Goal: Task Accomplishment & Management: Complete application form

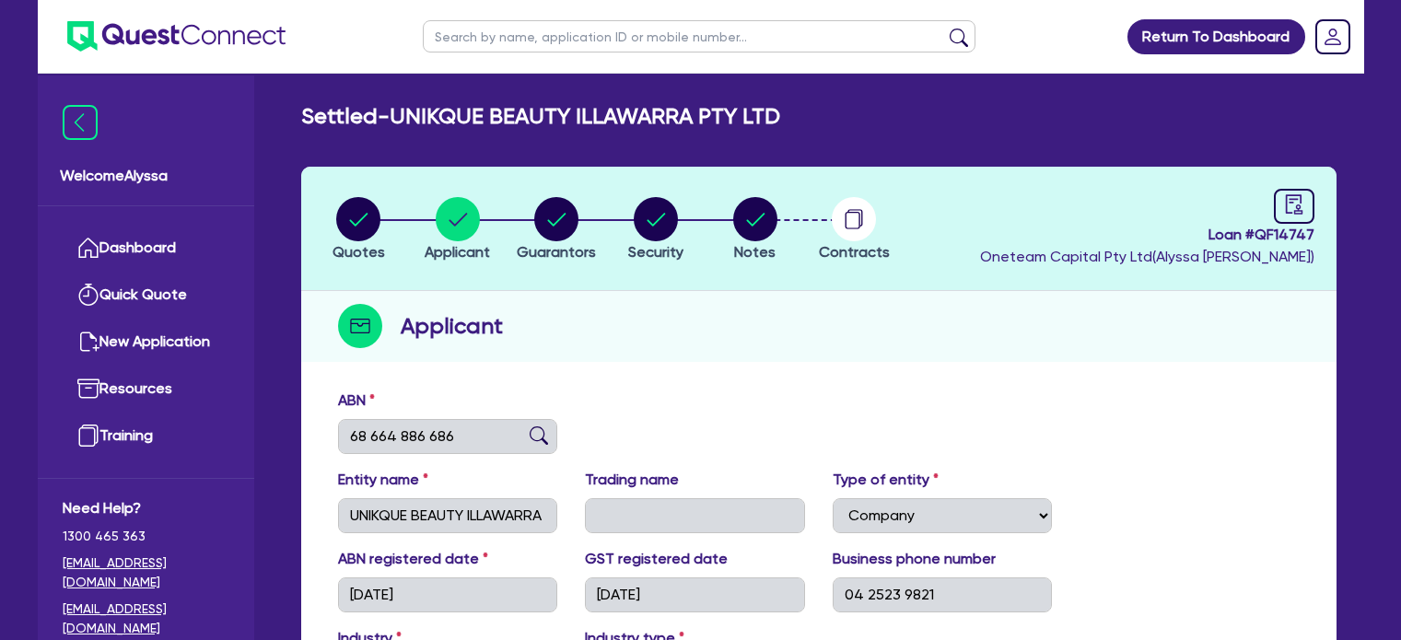
select select "COMPANY"
select select "HEALTH_BEAUTY"
select select "HAIR_BEAUTY_SALONS"
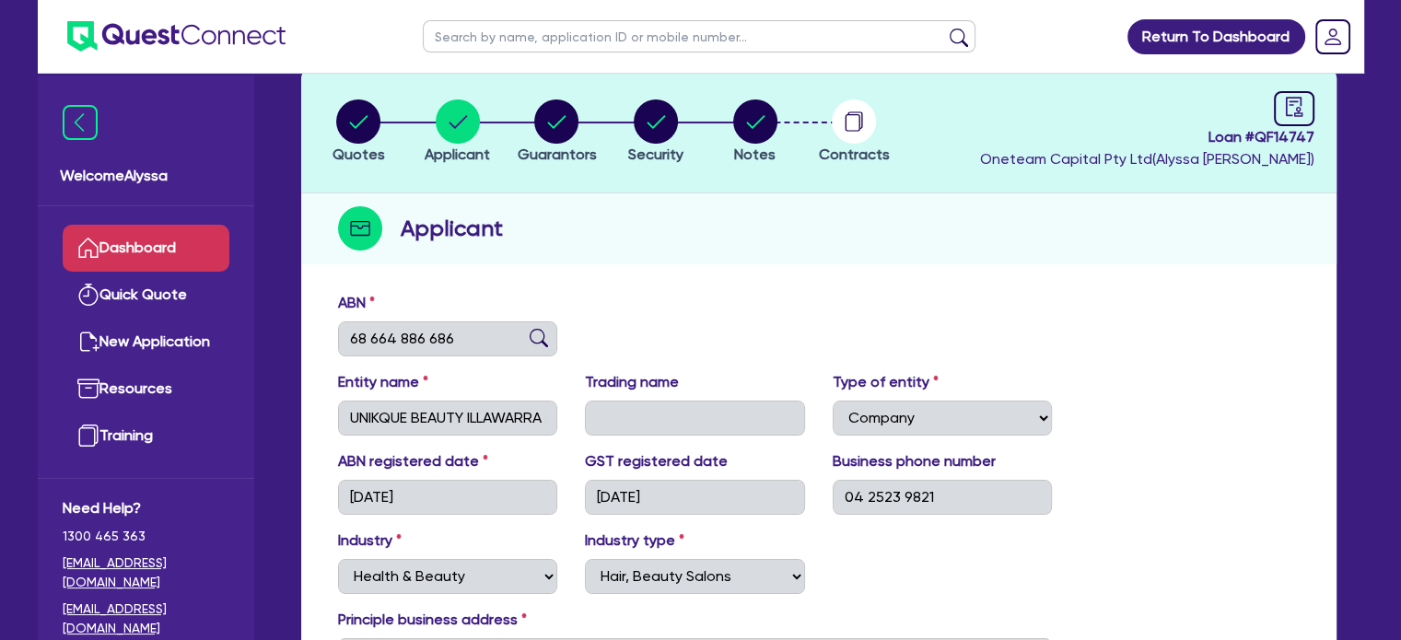
click at [129, 268] on link "Dashboard" at bounding box center [146, 248] width 167 height 47
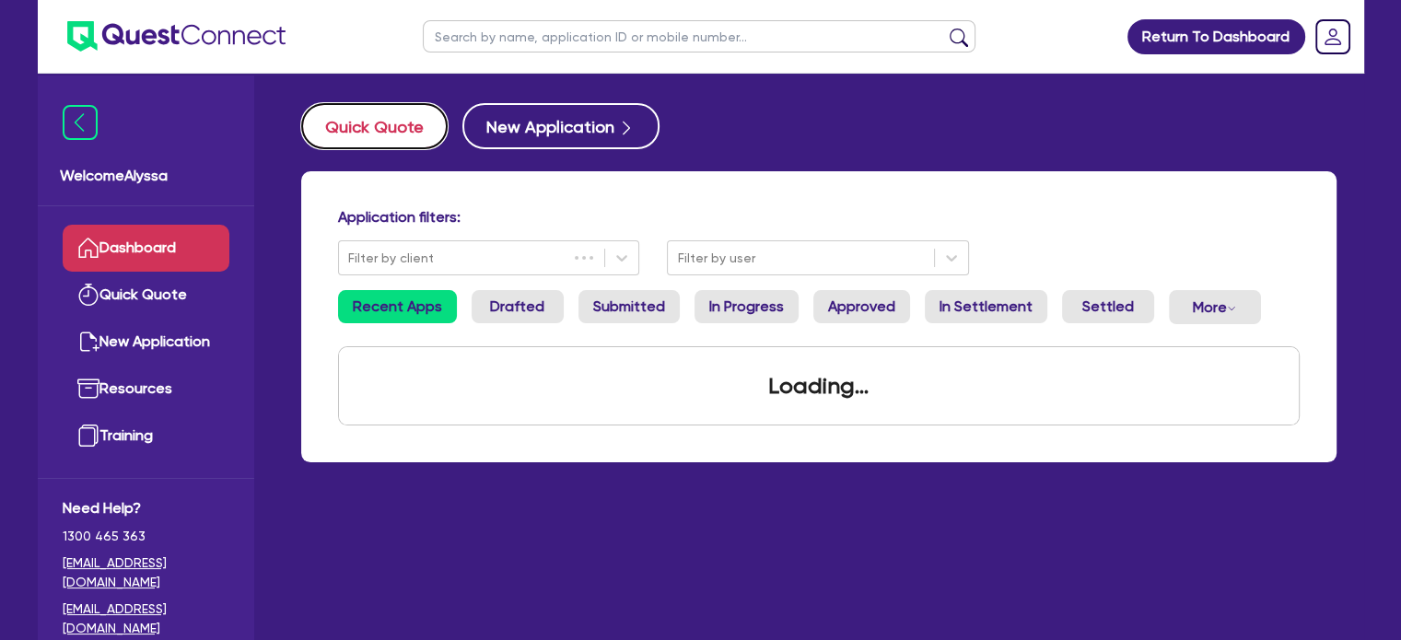
click at [378, 126] on button "Quick Quote" at bounding box center [374, 126] width 146 height 46
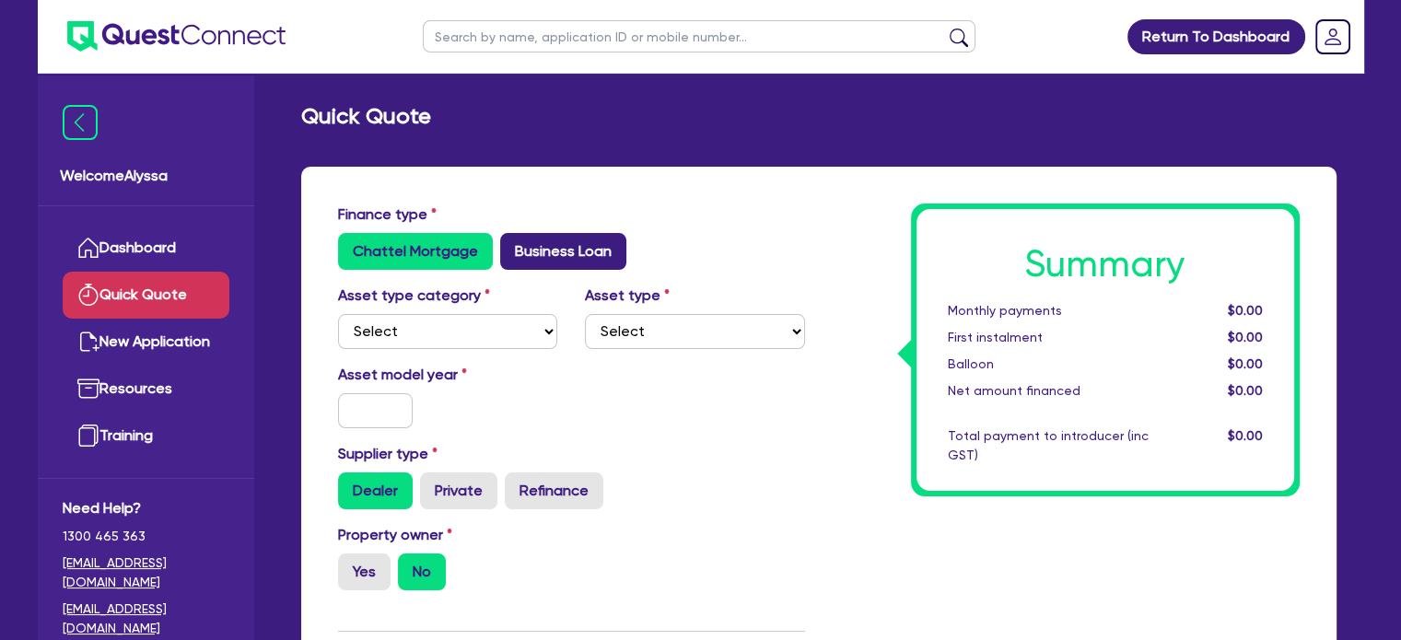
click at [516, 248] on label "Business Loan" at bounding box center [563, 251] width 126 height 37
click at [512, 245] on input "Business Loan" at bounding box center [506, 239] width 12 height 12
radio input "true"
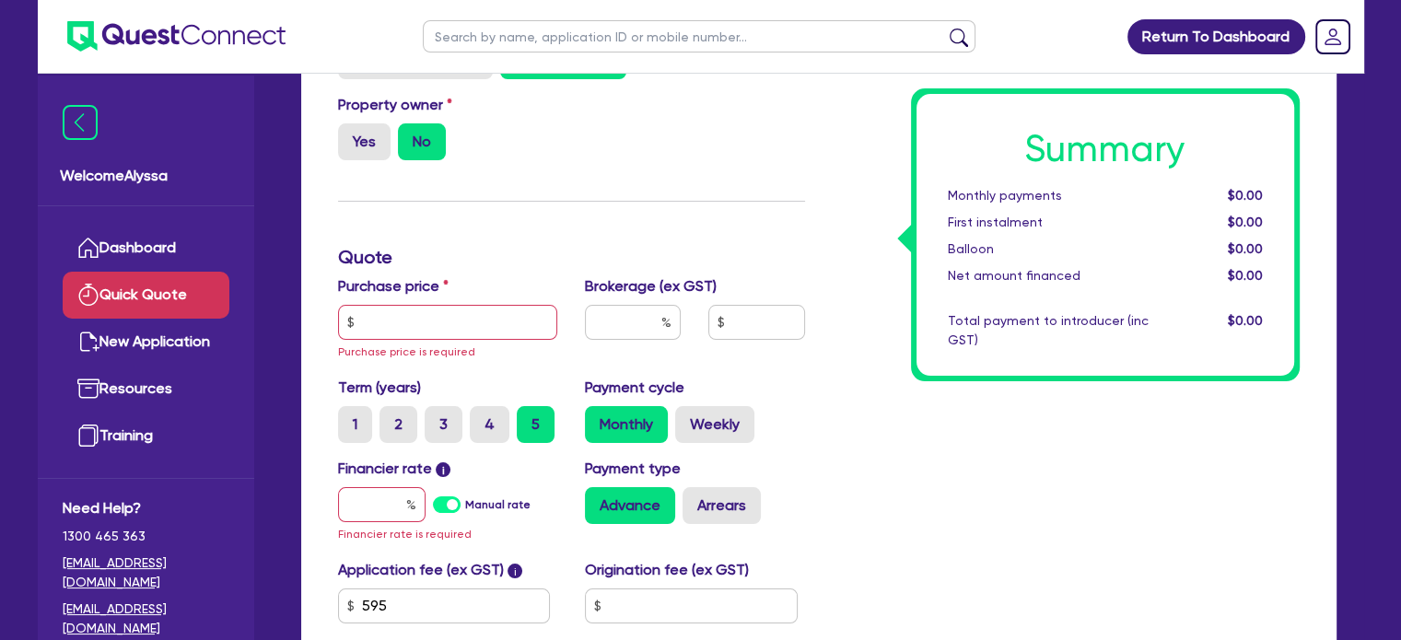
scroll to position [205, 0]
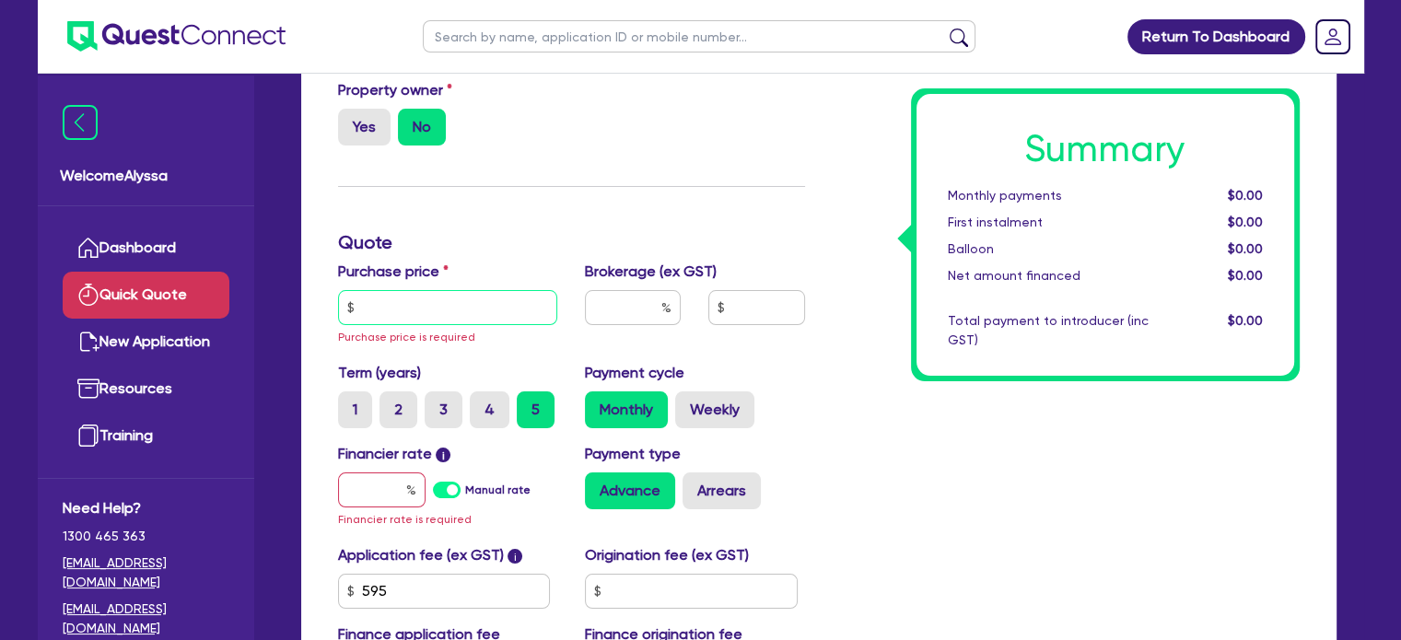
click at [438, 305] on input "text" at bounding box center [448, 307] width 220 height 35
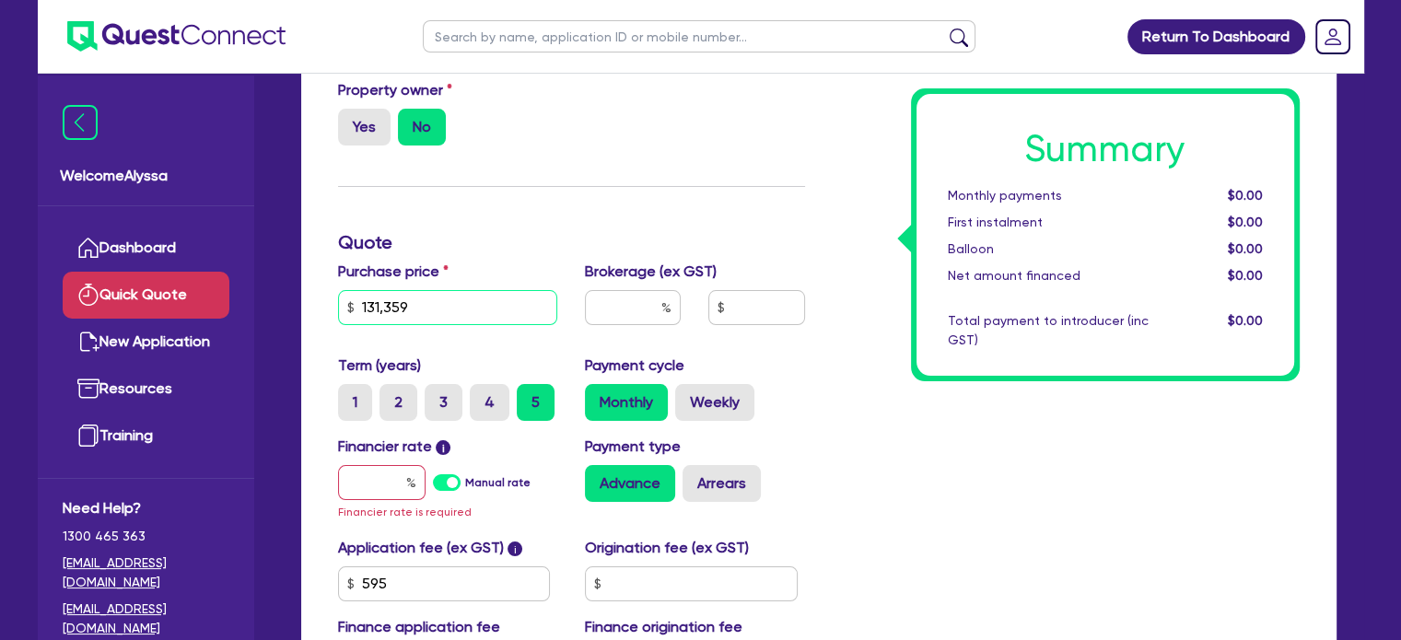
type input "131,359"
click at [377, 471] on input "text" at bounding box center [382, 482] width 88 height 35
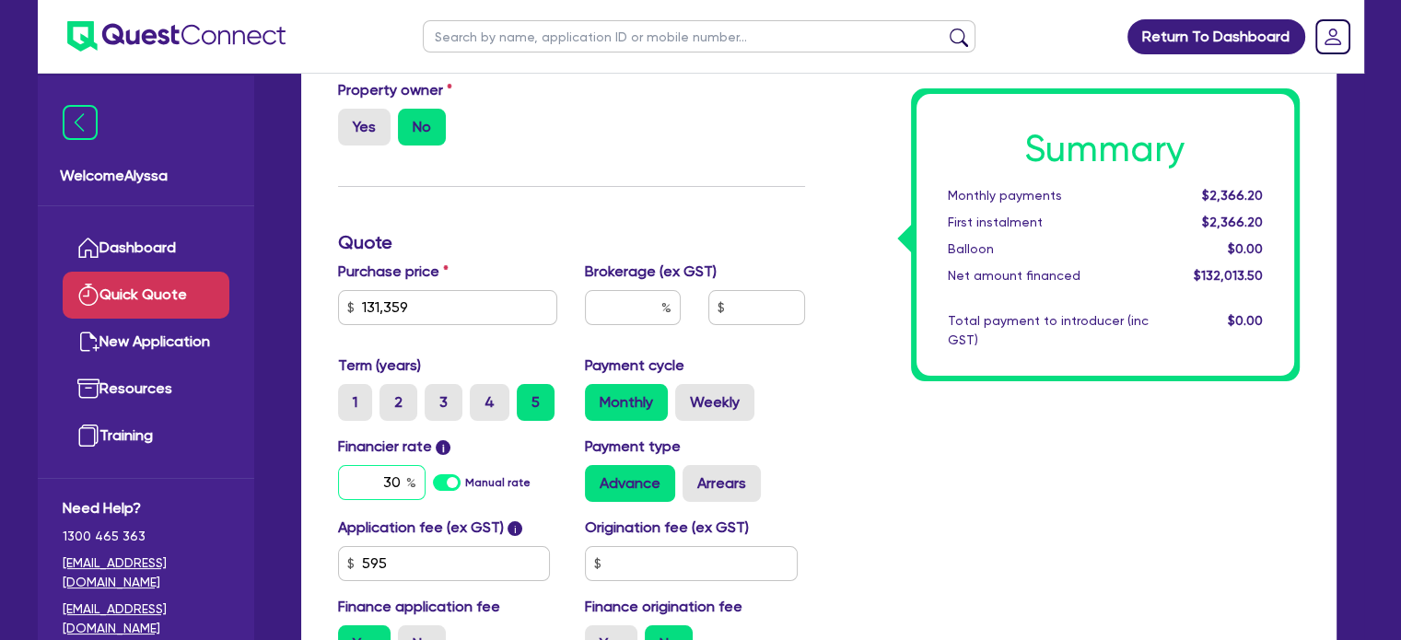
type input "30"
click at [866, 513] on div "Summary Monthly payments $4,166.92 First instalment $4,166.92 Balloon $0.00 Net…" at bounding box center [1066, 337] width 495 height 679
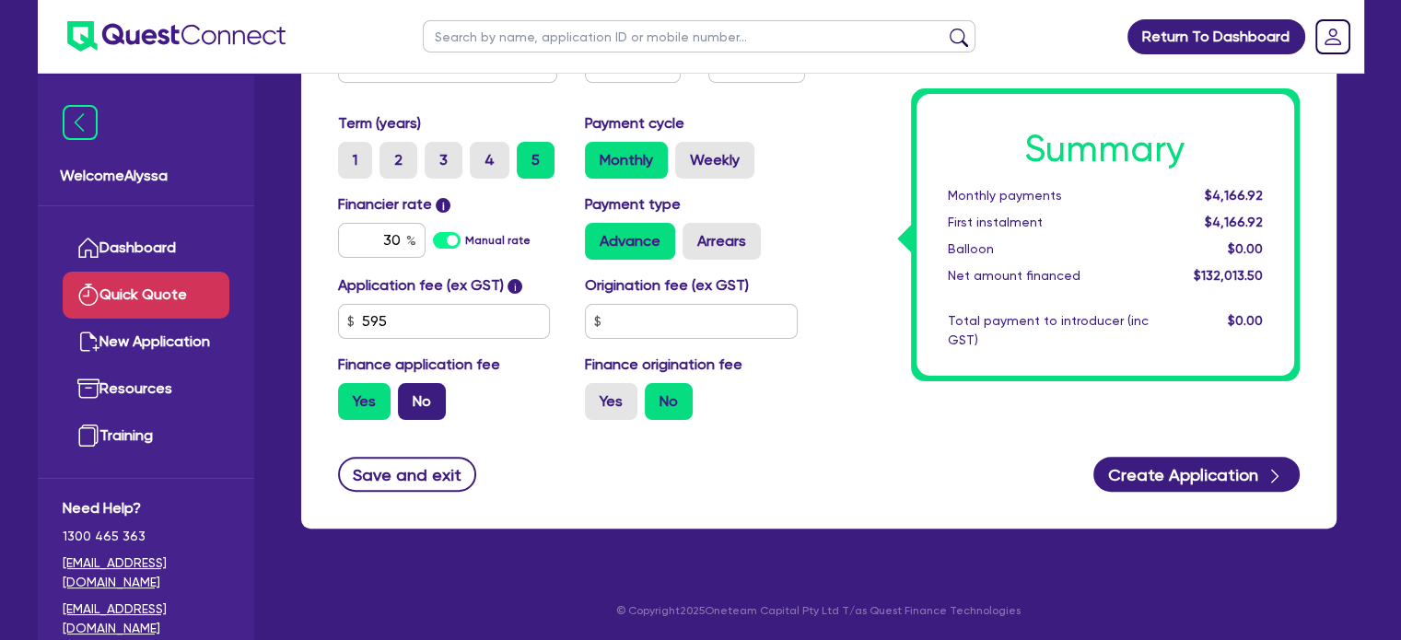
click at [420, 406] on label "No" at bounding box center [422, 401] width 48 height 37
click at [410, 395] on input "No" at bounding box center [404, 389] width 12 height 12
radio input "true"
click at [708, 156] on label "Weekly" at bounding box center [714, 160] width 79 height 37
click at [687, 154] on input "Weekly" at bounding box center [681, 148] width 12 height 12
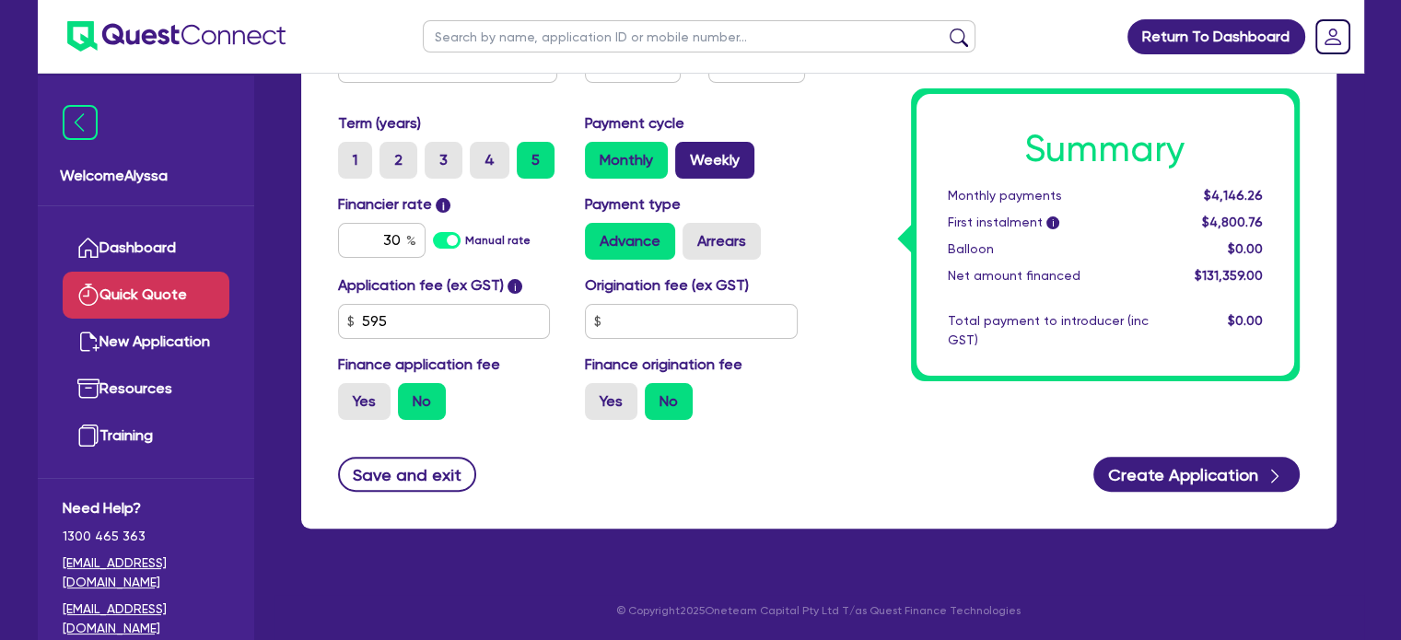
radio input "true"
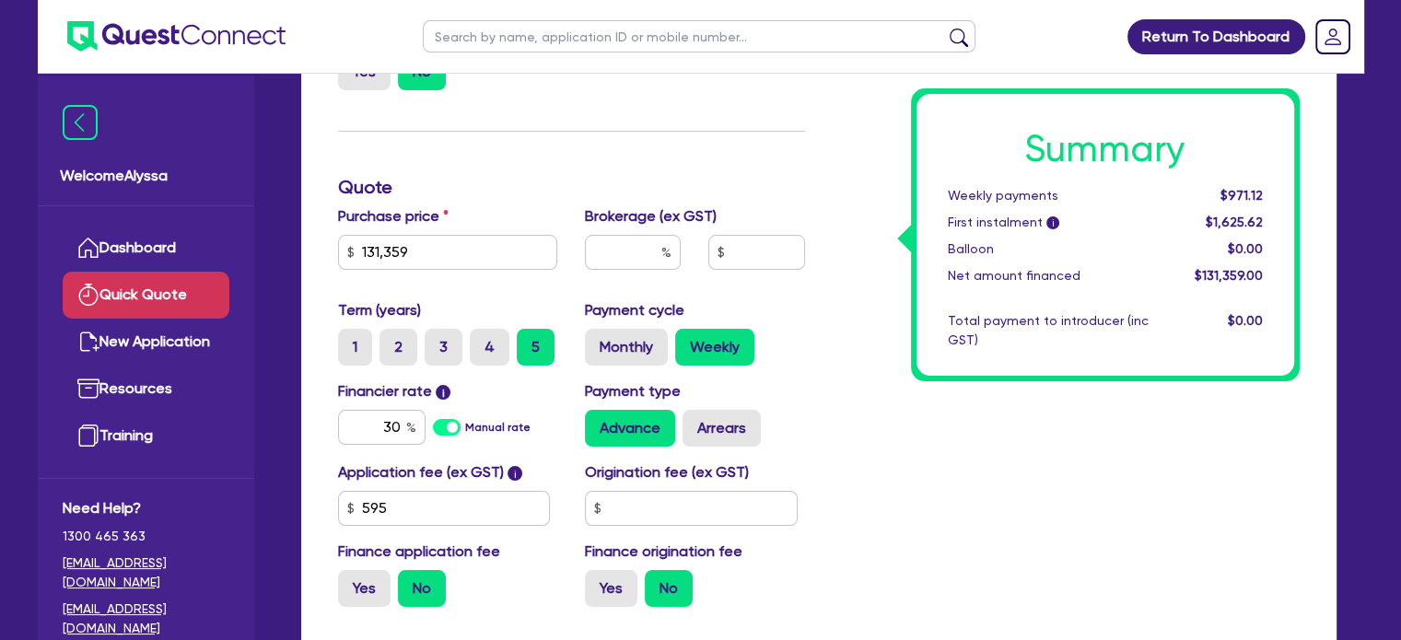
scroll to position [259, 0]
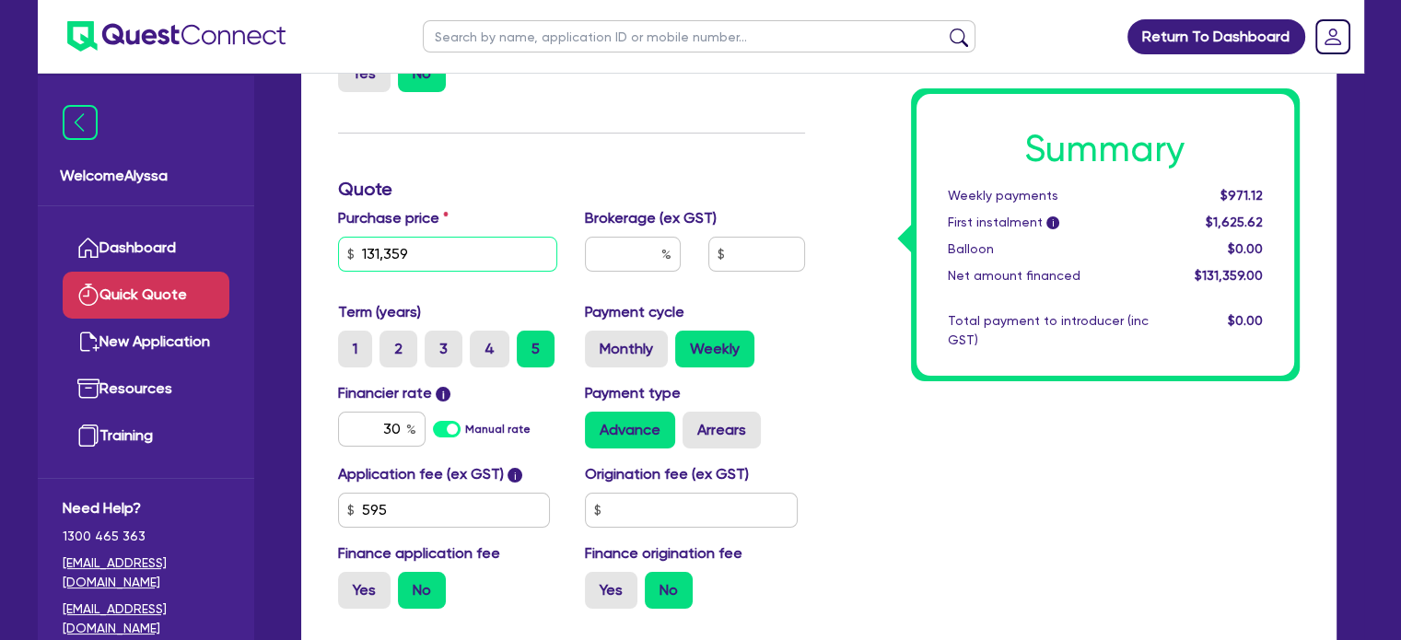
click at [423, 257] on input "131,359" at bounding box center [448, 254] width 220 height 35
drag, startPoint x: 760, startPoint y: 525, endPoint x: 462, endPoint y: 253, distance: 402.9
click at [462, 253] on div "Finance type Chattel Mortgage Business Loan Asset type category Select Cars and…" at bounding box center [571, 284] width 495 height 679
click at [462, 253] on input "131,359" at bounding box center [448, 254] width 220 height 35
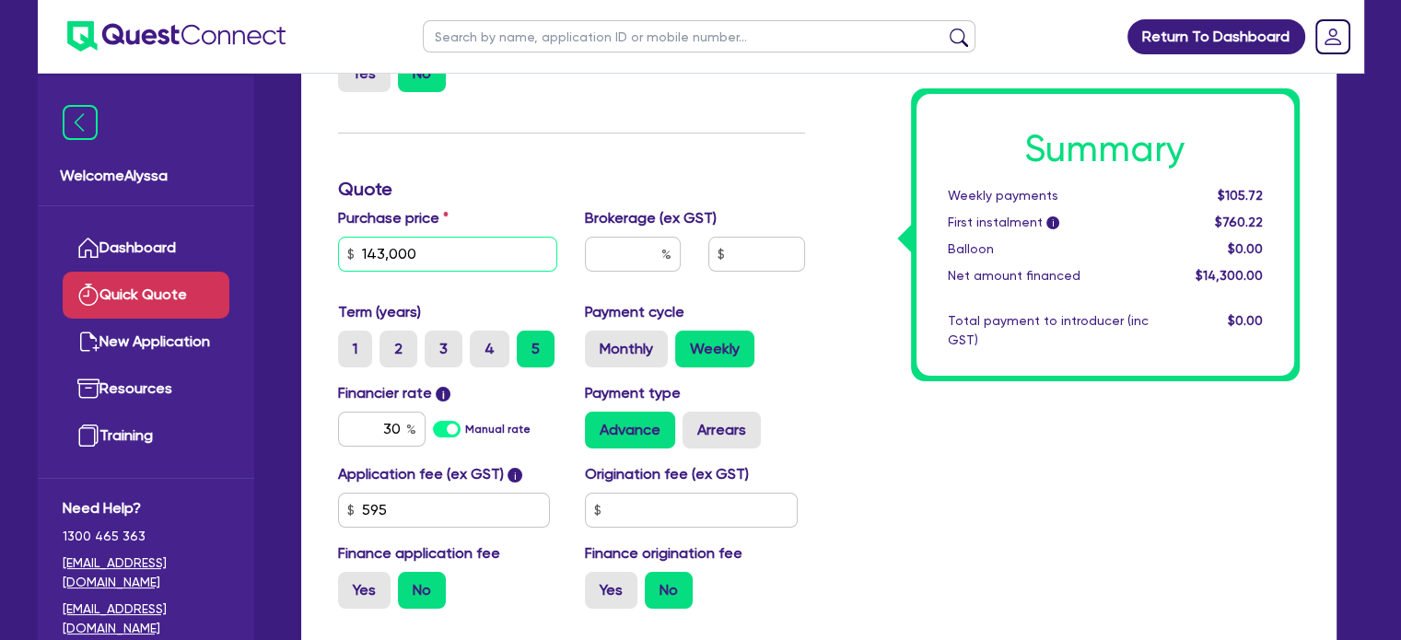
type input "143,000"
click at [912, 463] on div "Summary Weekly payments $1,057.18 First instalment i $1,711.68 Balloon $0.00 Ne…" at bounding box center [1066, 284] width 495 height 679
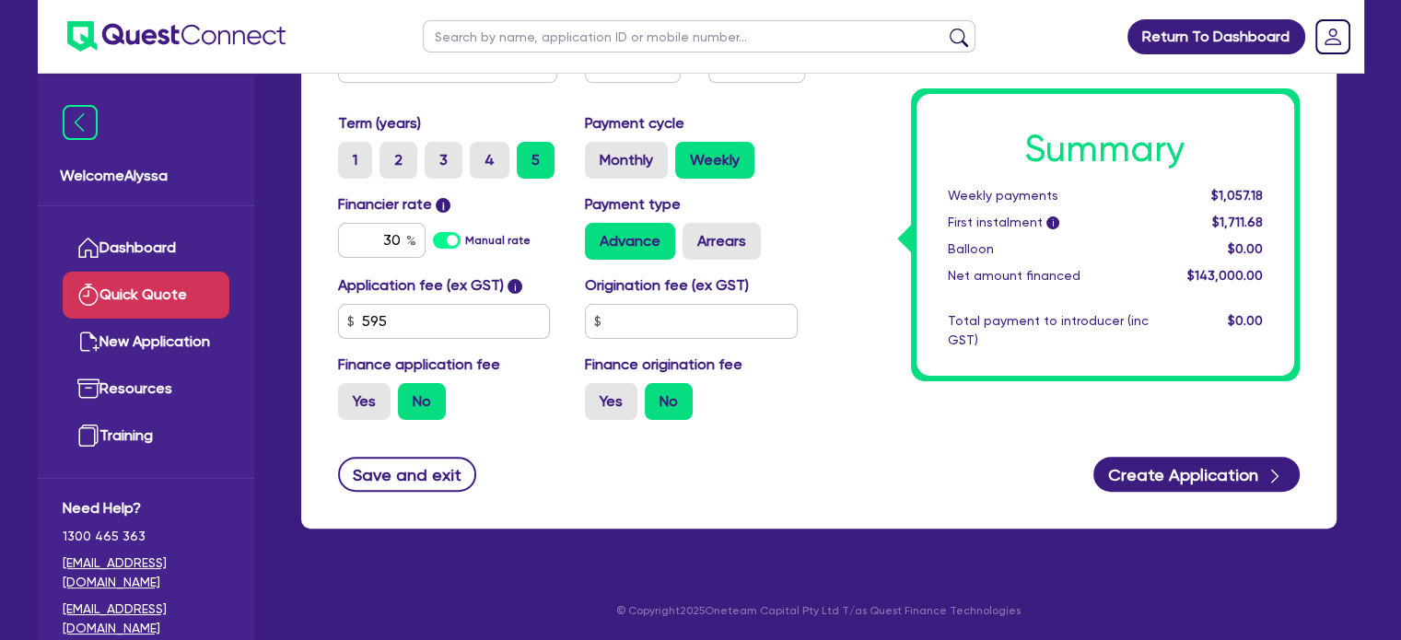
scroll to position [447, 0]
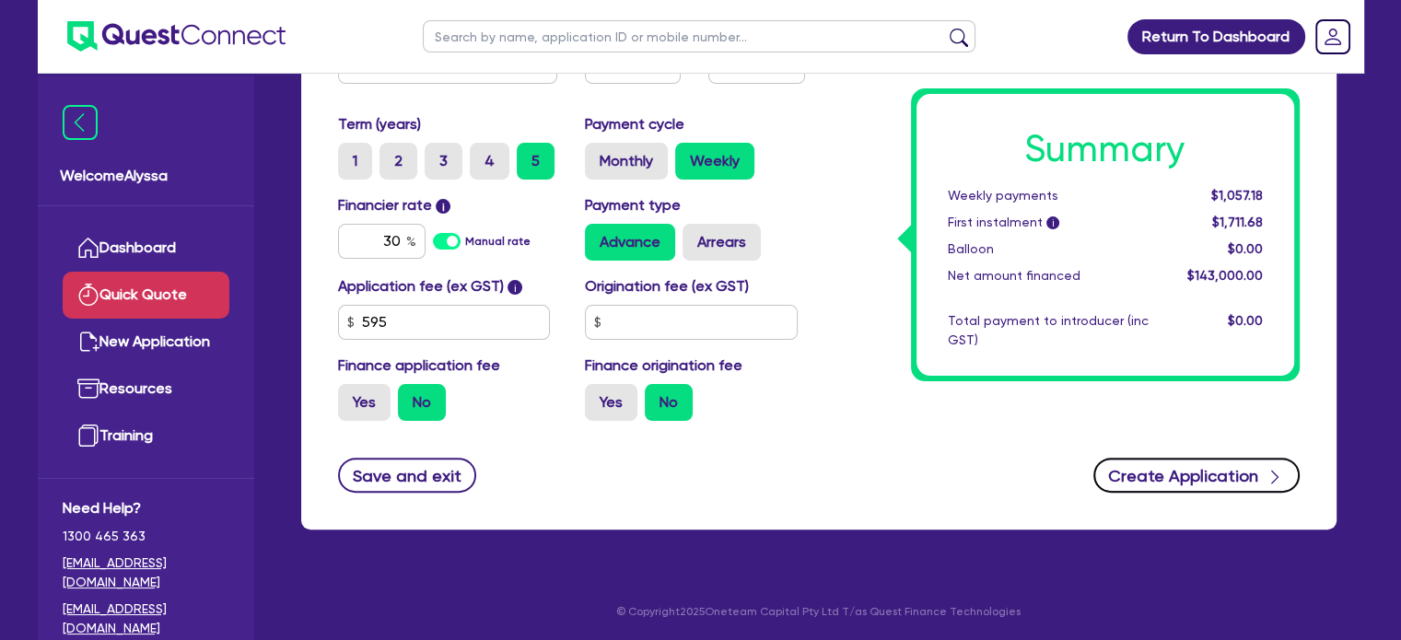
click at [1113, 463] on button "Create Application" at bounding box center [1196, 475] width 206 height 35
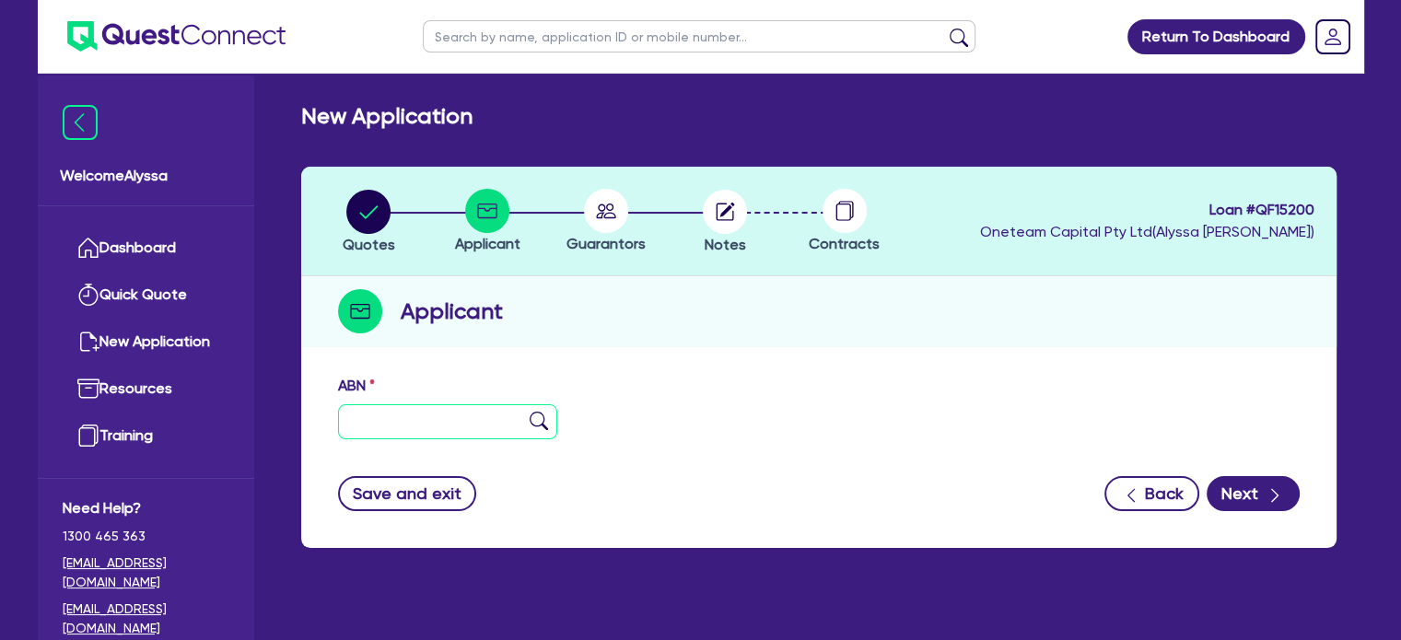
click at [426, 430] on input "text" at bounding box center [448, 421] width 220 height 35
paste input "22 676 193 141"
type input "22 676 193 141"
click at [539, 423] on img at bounding box center [539, 421] width 18 height 18
type input "JB CITY & GROUP PTY LTD"
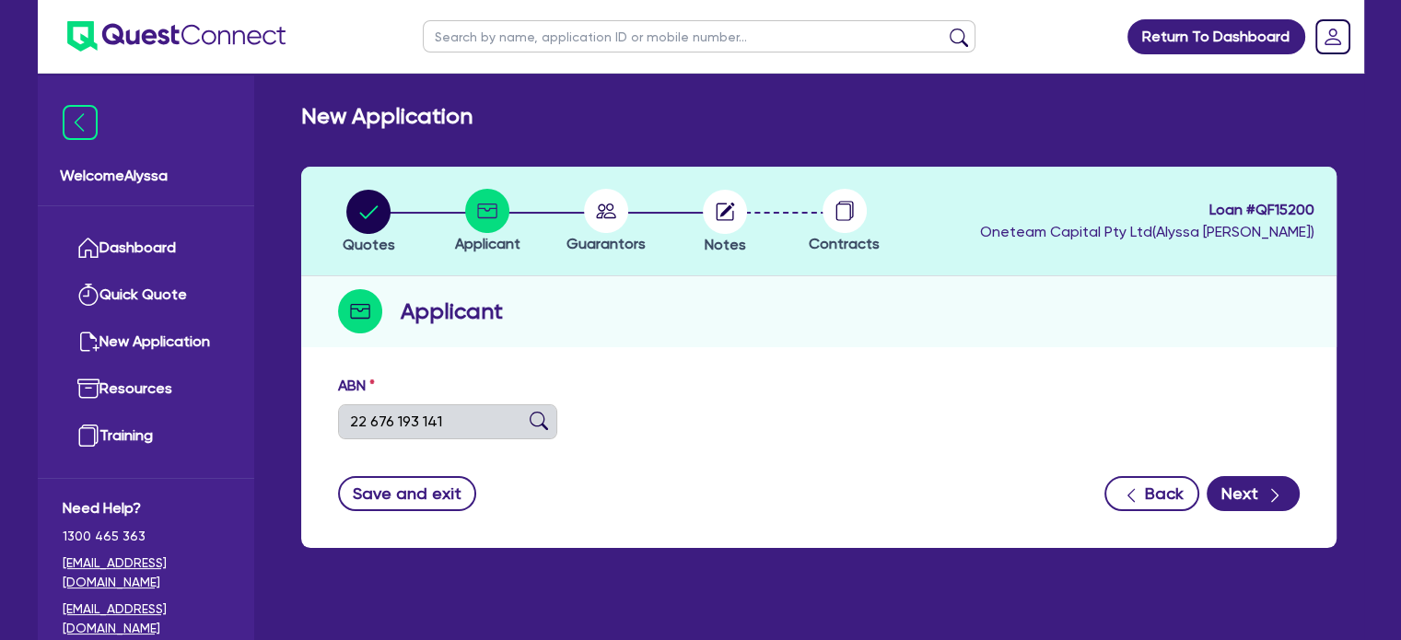
select select "COMPANY"
type input "[DATE]"
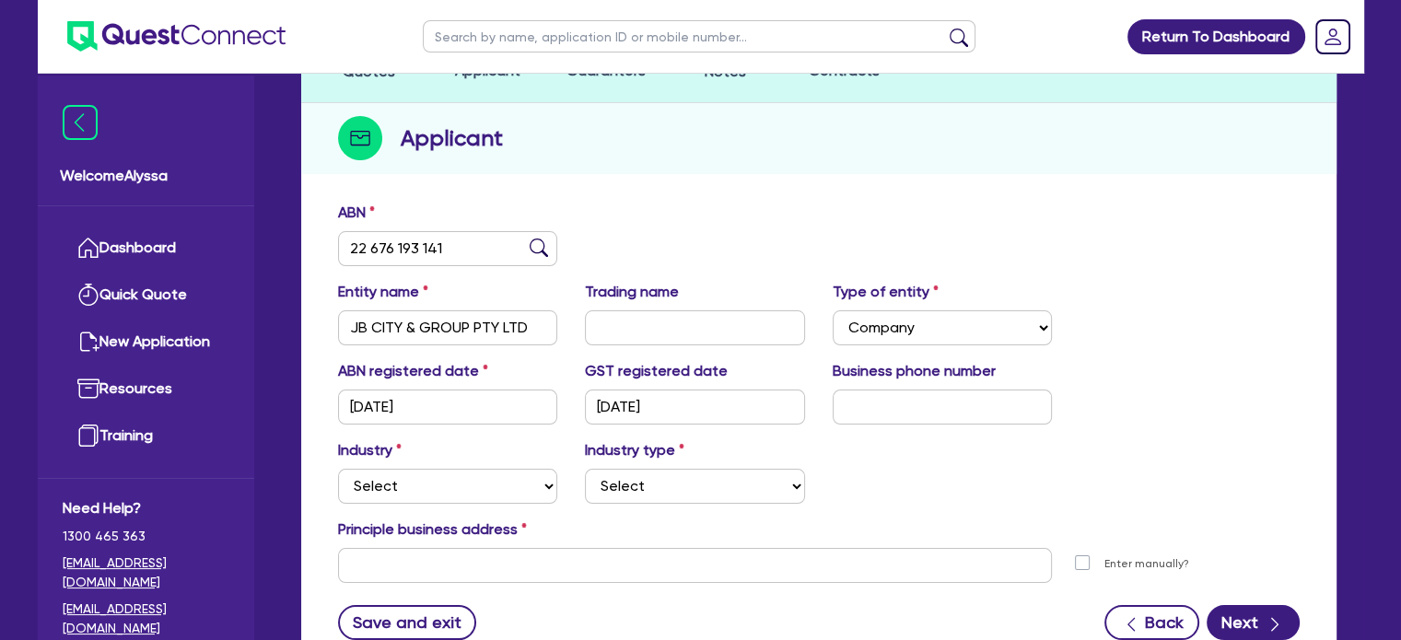
scroll to position [208, 0]
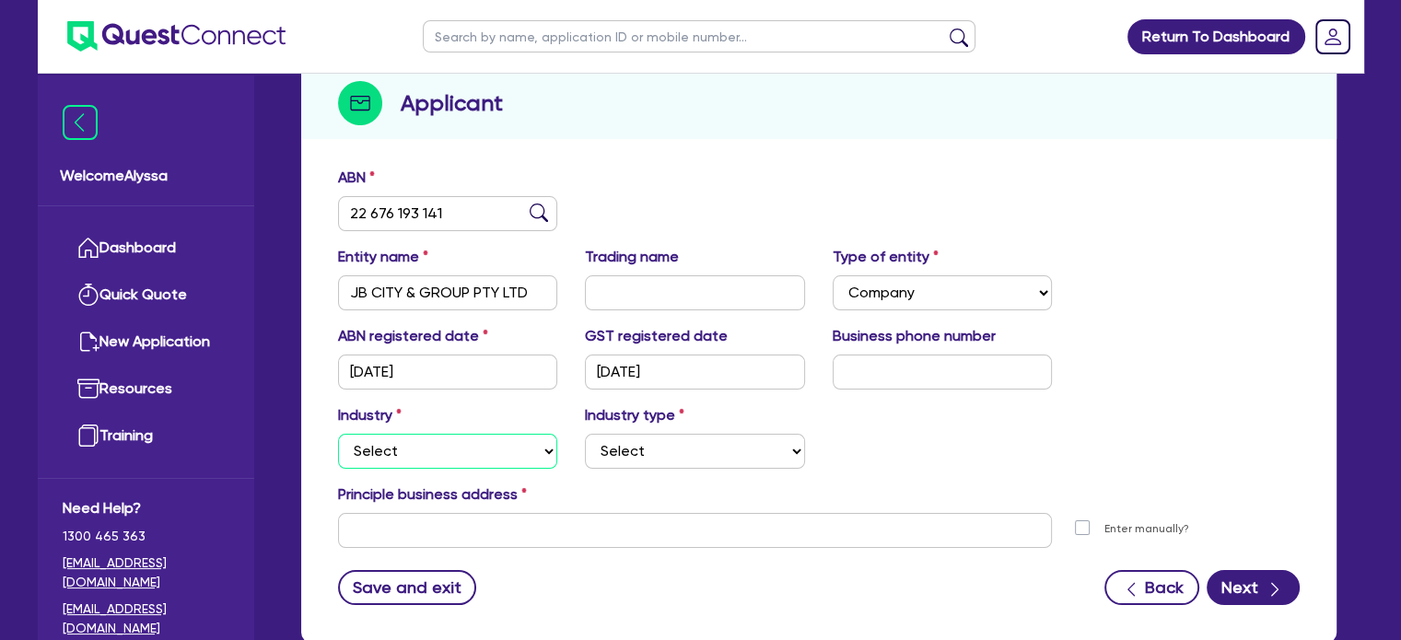
click at [462, 458] on select "Select Accomodation & Food Services Administrative & Support Services Agricultu…" at bounding box center [448, 451] width 220 height 35
select select "HEALTH_BEAUTY"
click at [338, 434] on select "Select Accomodation & Food Services Administrative & Support Services Agricultu…" at bounding box center [448, 451] width 220 height 35
click at [617, 452] on select "Select [MEDICAL_DATA], [MEDICAL_DATA] Services Cosmetics Supplies Day Spas, Hea…" at bounding box center [695, 451] width 220 height 35
select select "HAIR_BEAUTY_SALONS"
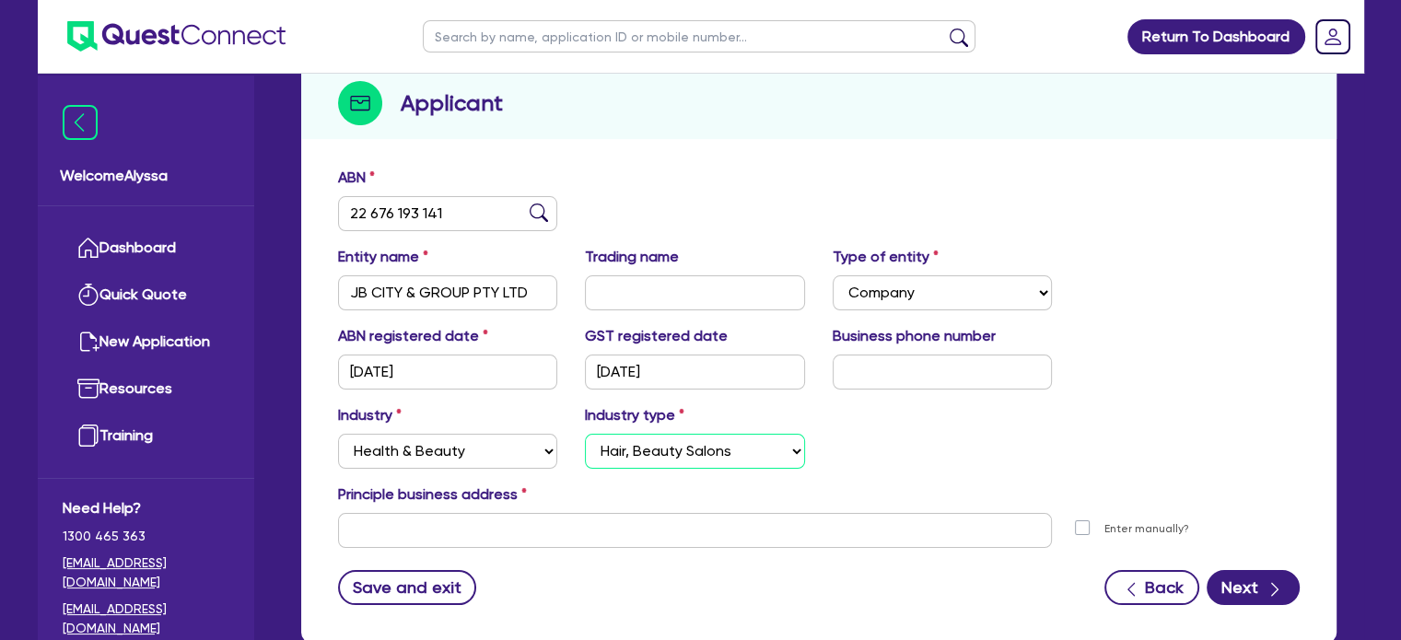
click at [585, 434] on select "Select [MEDICAL_DATA], [MEDICAL_DATA] Services Cosmetics Supplies Day Spas, Hea…" at bounding box center [695, 451] width 220 height 35
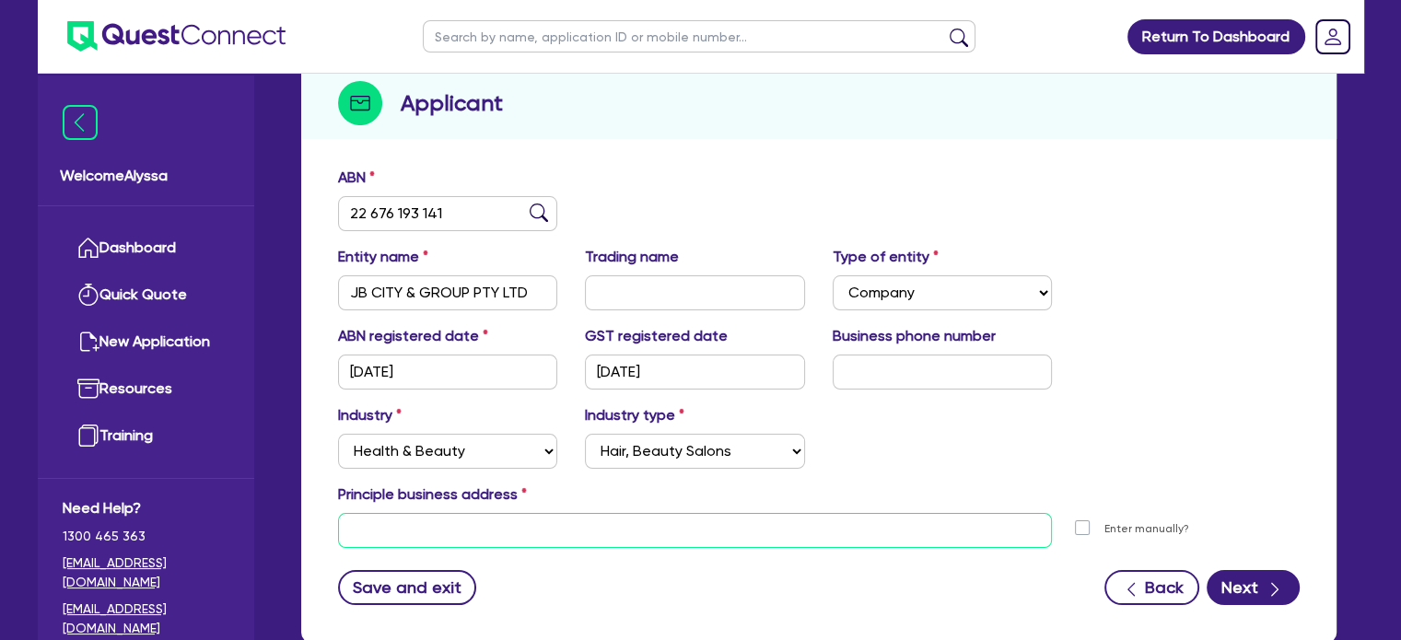
click at [427, 527] on input "text" at bounding box center [695, 530] width 715 height 35
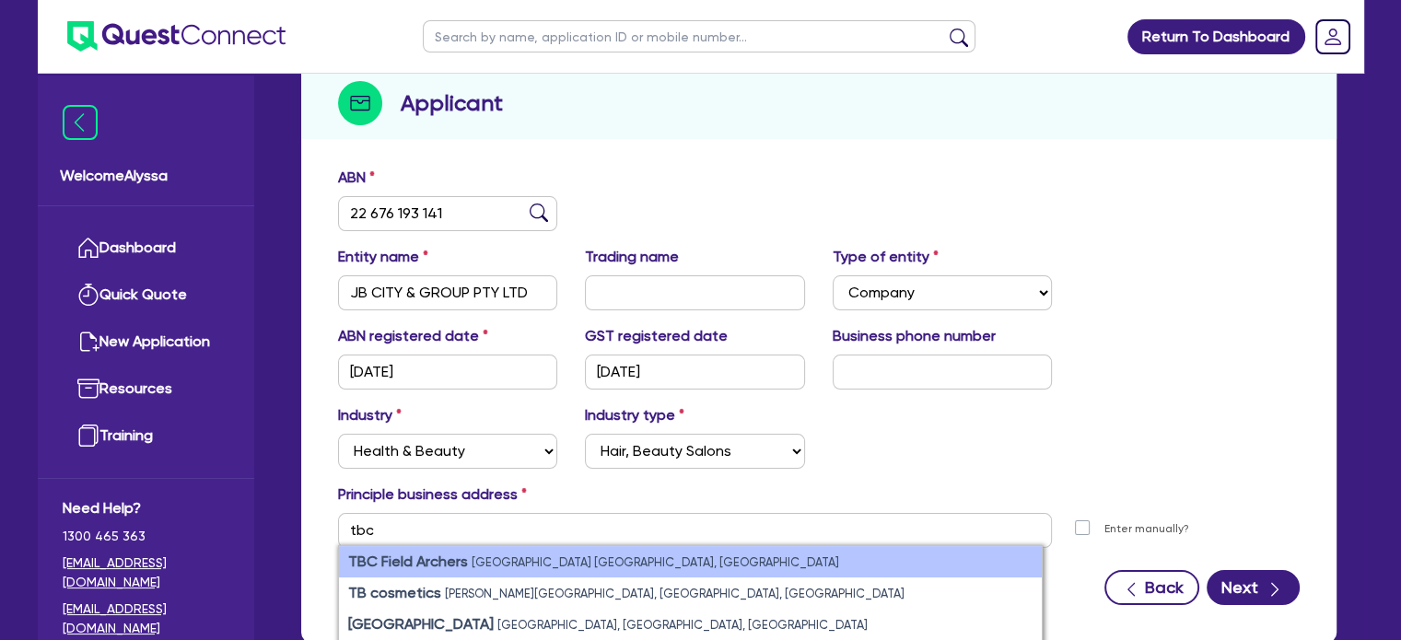
click at [426, 556] on strong "TBC Field Archers" at bounding box center [408, 562] width 120 height 18
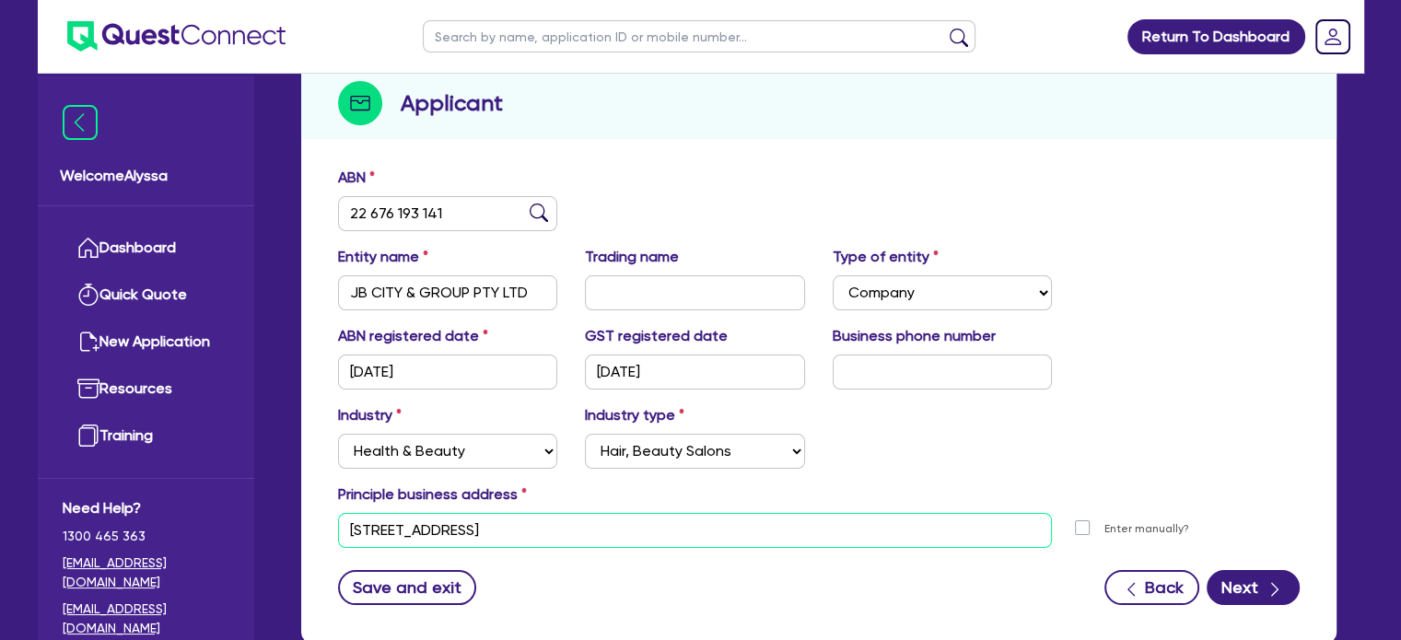
drag, startPoint x: 709, startPoint y: 540, endPoint x: 377, endPoint y: 531, distance: 332.6
click at [377, 531] on input "[STREET_ADDRESS]" at bounding box center [695, 530] width 715 height 35
type input "1"
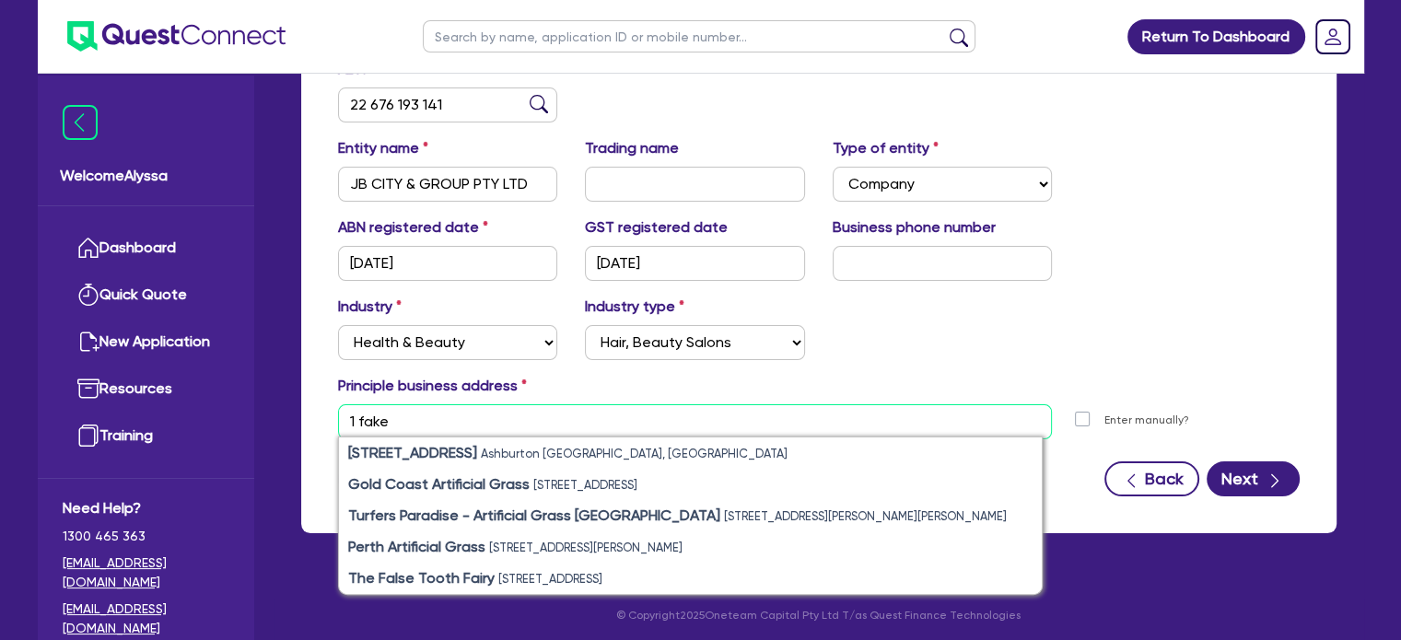
scroll to position [321, 0]
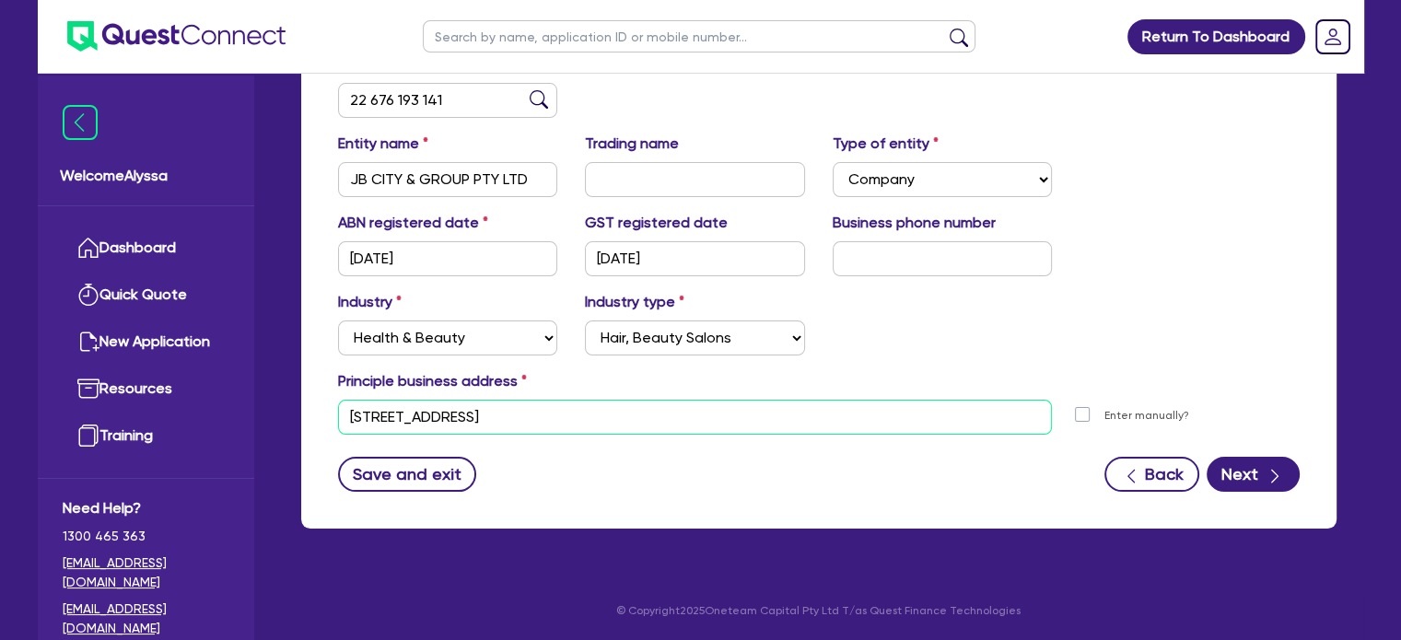
click at [384, 418] on input "[STREET_ADDRESS]" at bounding box center [695, 417] width 715 height 35
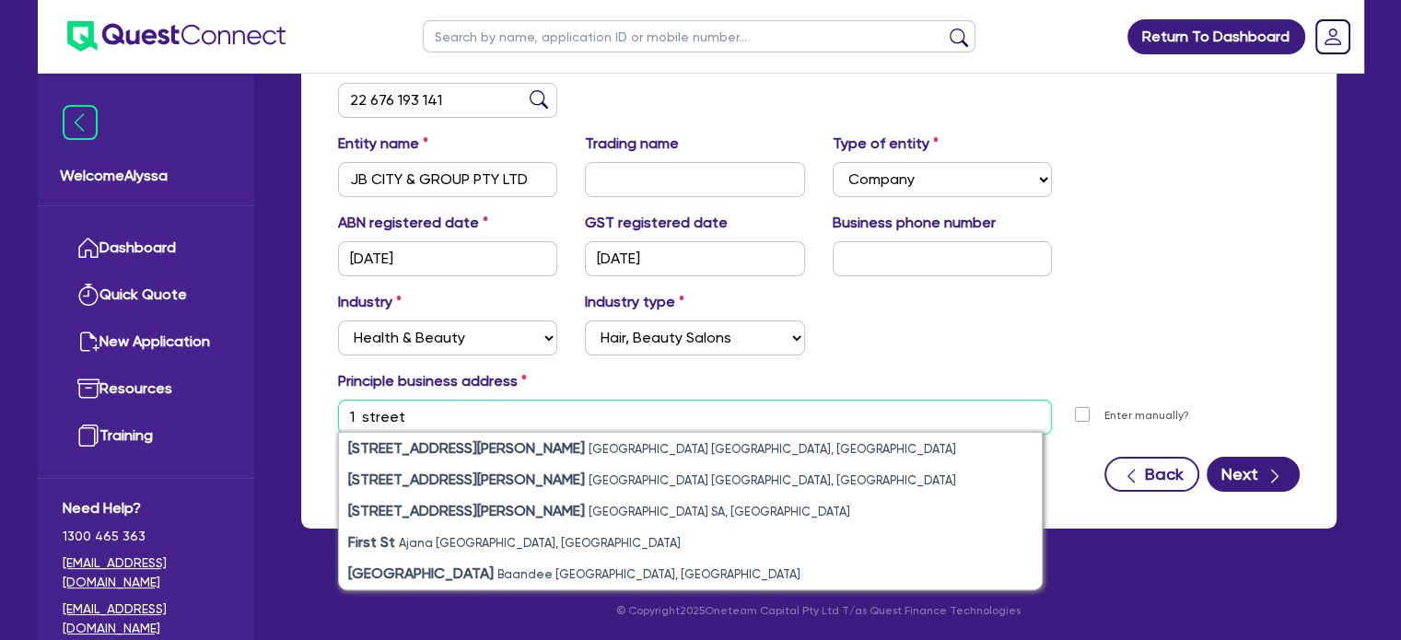
type input "1 street"
click at [620, 410] on input "text" at bounding box center [695, 417] width 715 height 35
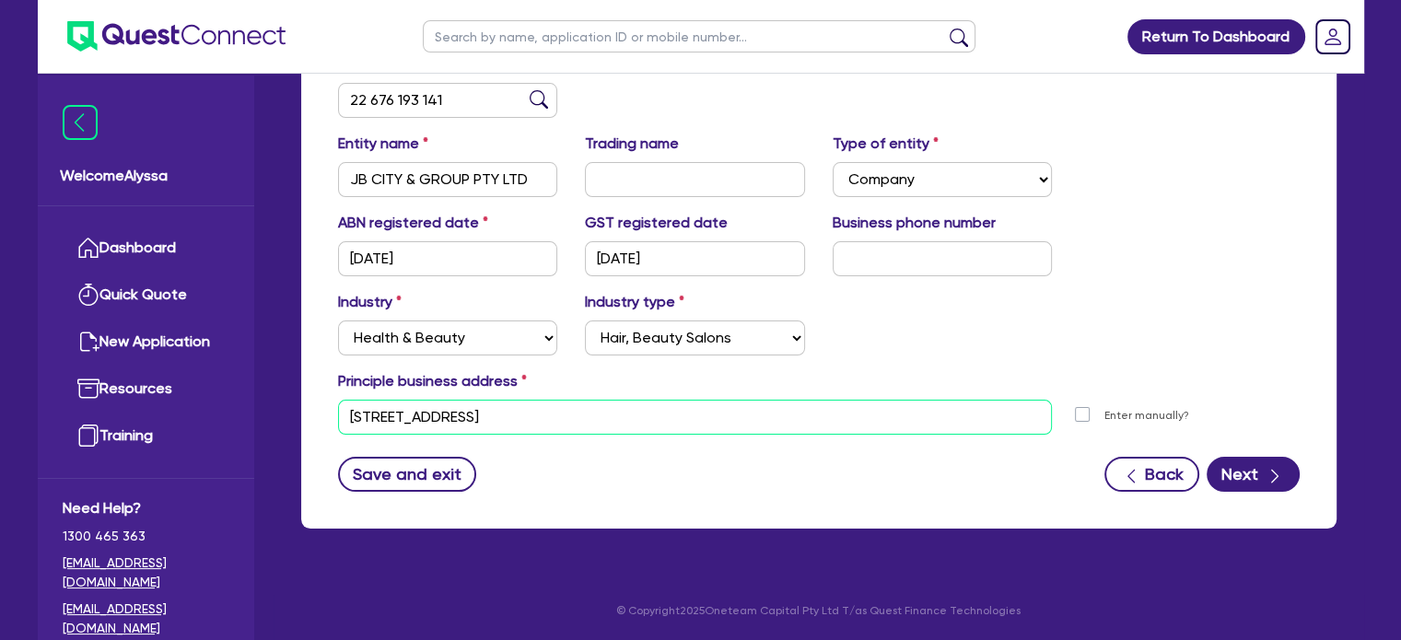
type input "[STREET_ADDRESS]"
click at [1278, 515] on div "ABN 22 676 193 141 Entity name JB CITY & GROUP PTY LTD Trading name Type of ent…" at bounding box center [818, 286] width 1035 height 484
click at [1257, 492] on div "ABN 22 676 193 141 Entity name JB CITY & GROUP PTY LTD Trading name Type of ent…" at bounding box center [818, 286] width 1035 height 484
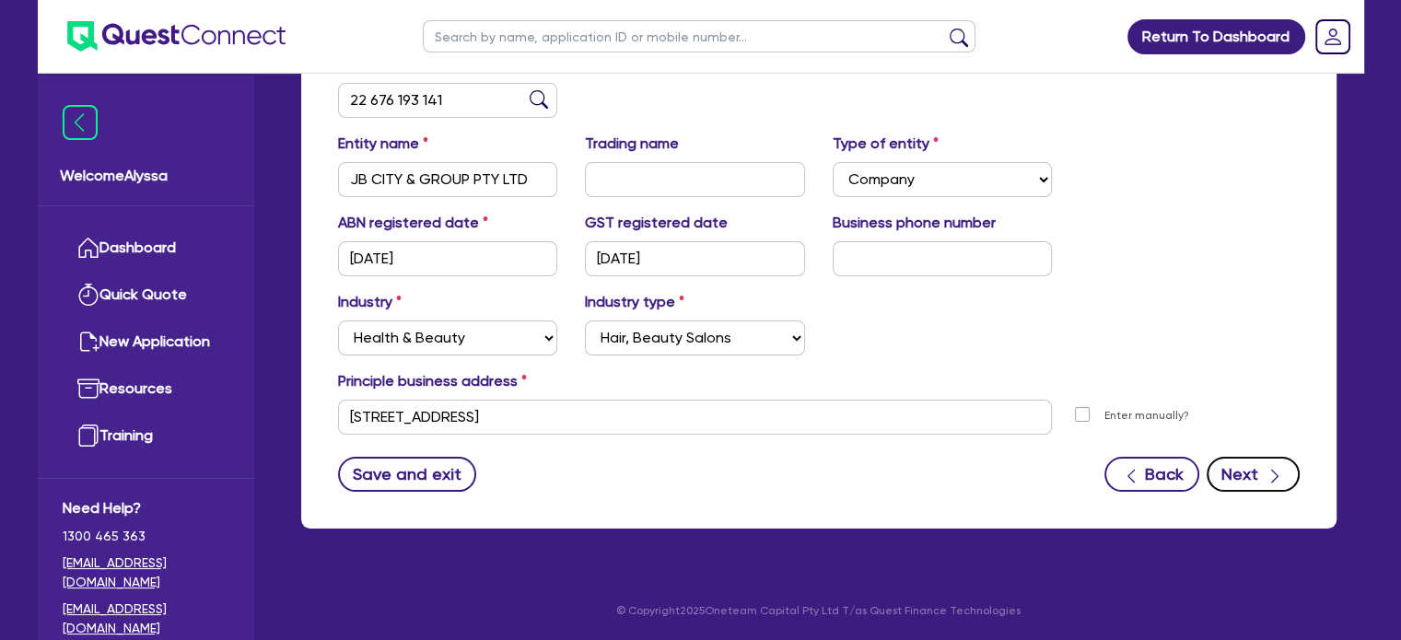
click at [1243, 469] on button "Next" at bounding box center [1253, 474] width 93 height 35
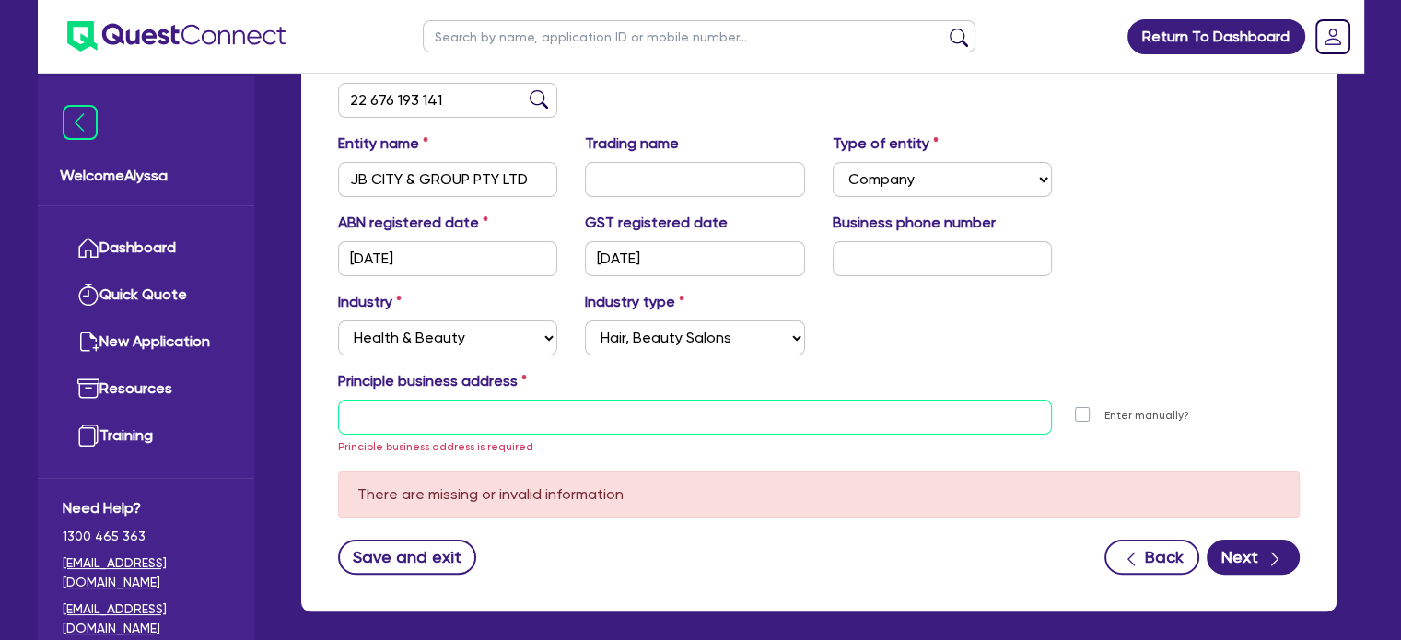
click at [621, 416] on input "text" at bounding box center [695, 417] width 715 height 35
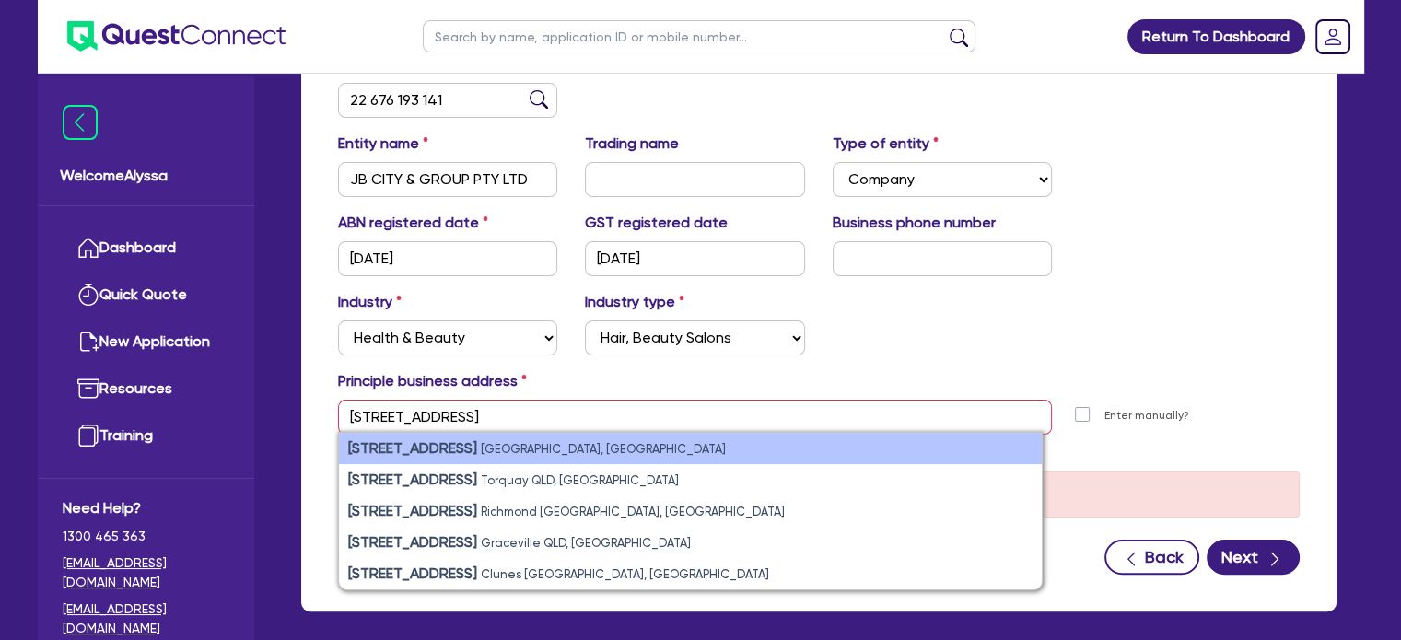
click at [597, 440] on li "[STREET_ADDRESS]" at bounding box center [690, 448] width 703 height 31
type input "4 [STREET_ADDRESS]"
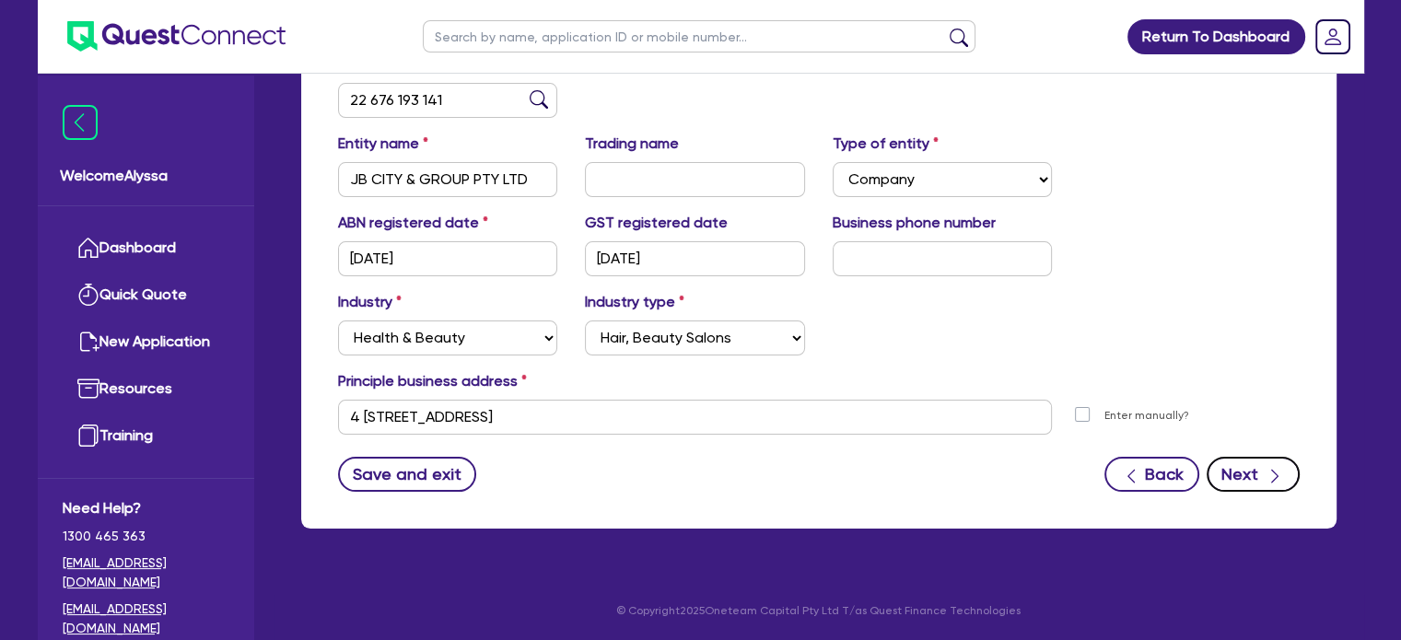
click at [1249, 461] on button "Next" at bounding box center [1253, 474] width 93 height 35
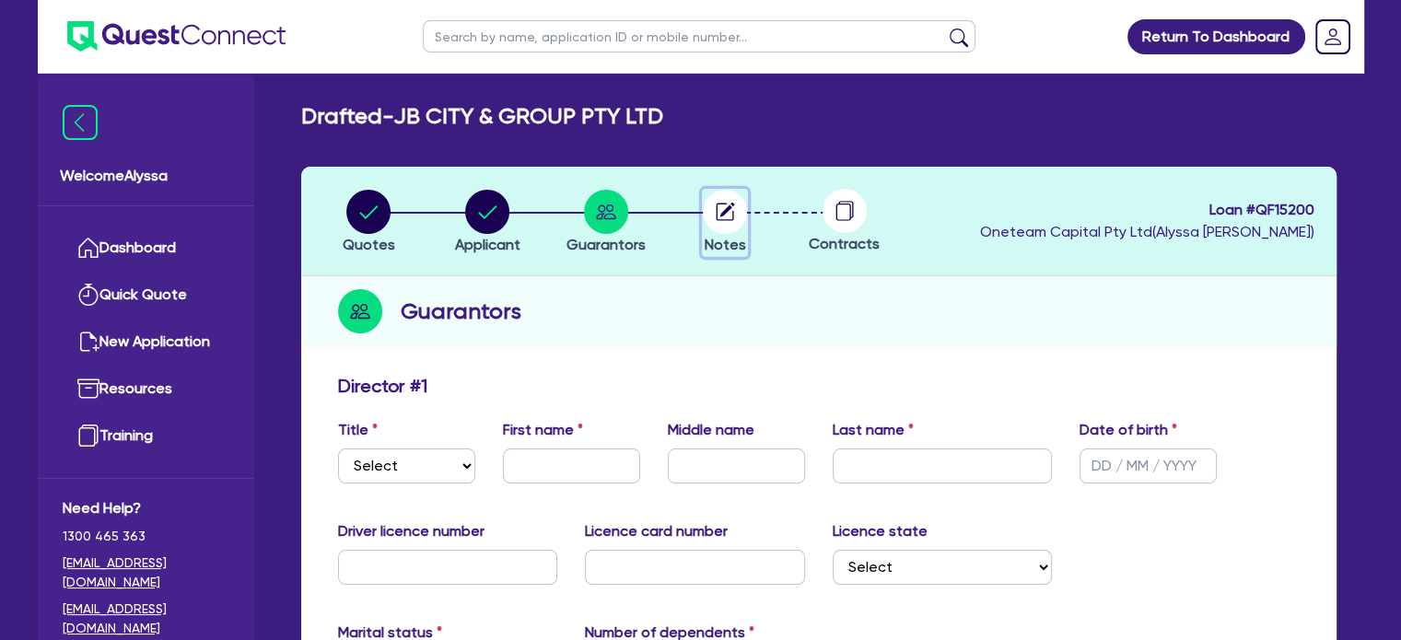
click at [715, 220] on circle "button" at bounding box center [725, 212] width 44 height 44
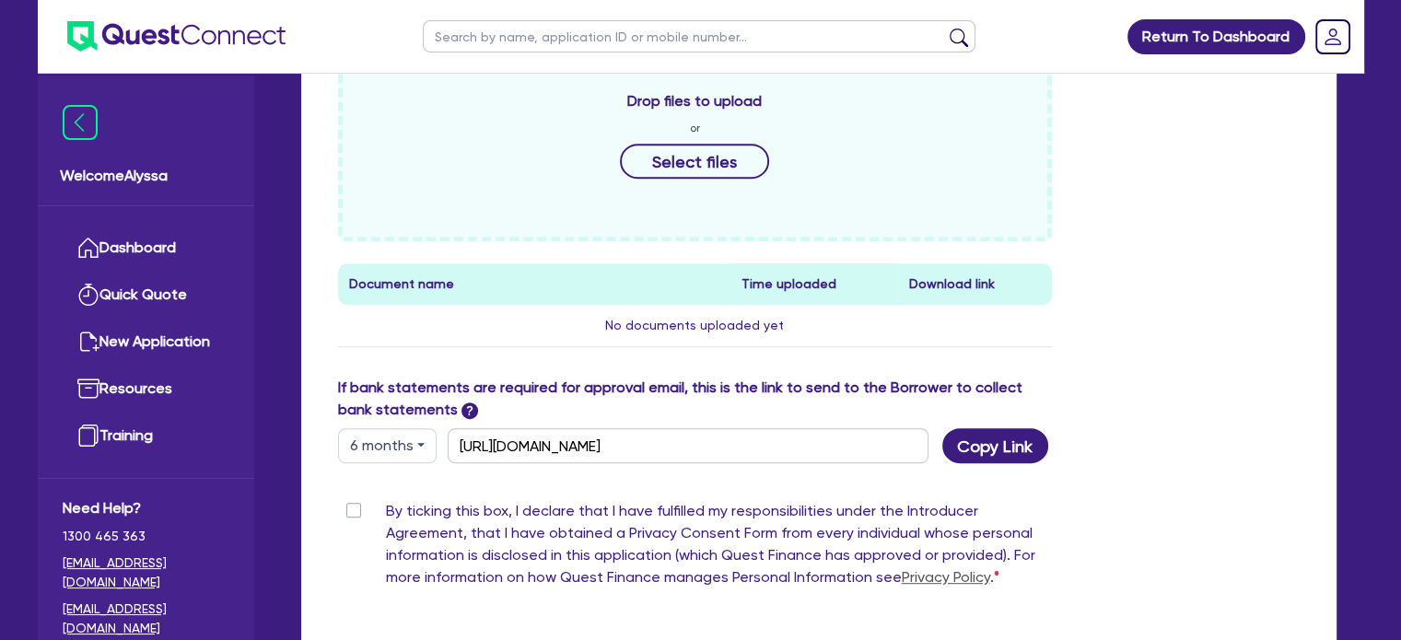
scroll to position [820, 0]
click at [991, 459] on button "Copy Link" at bounding box center [995, 443] width 106 height 35
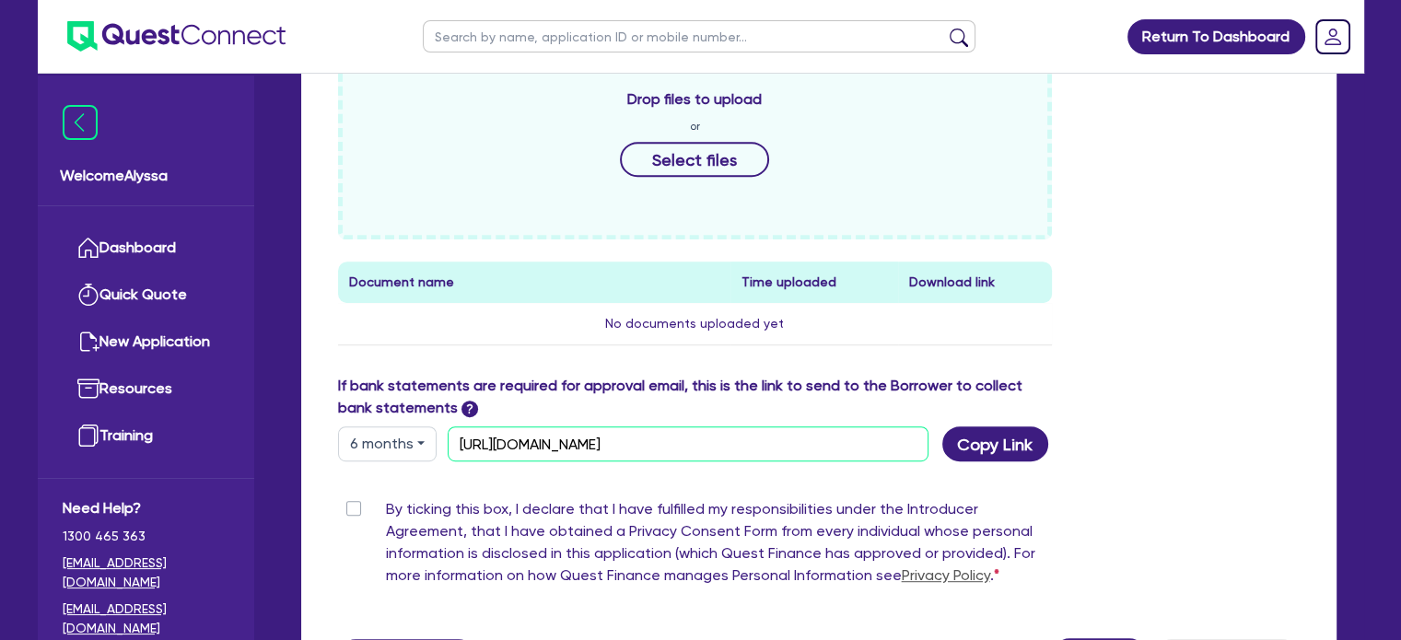
click at [781, 456] on input "[URL][DOMAIN_NAME]" at bounding box center [688, 443] width 481 height 35
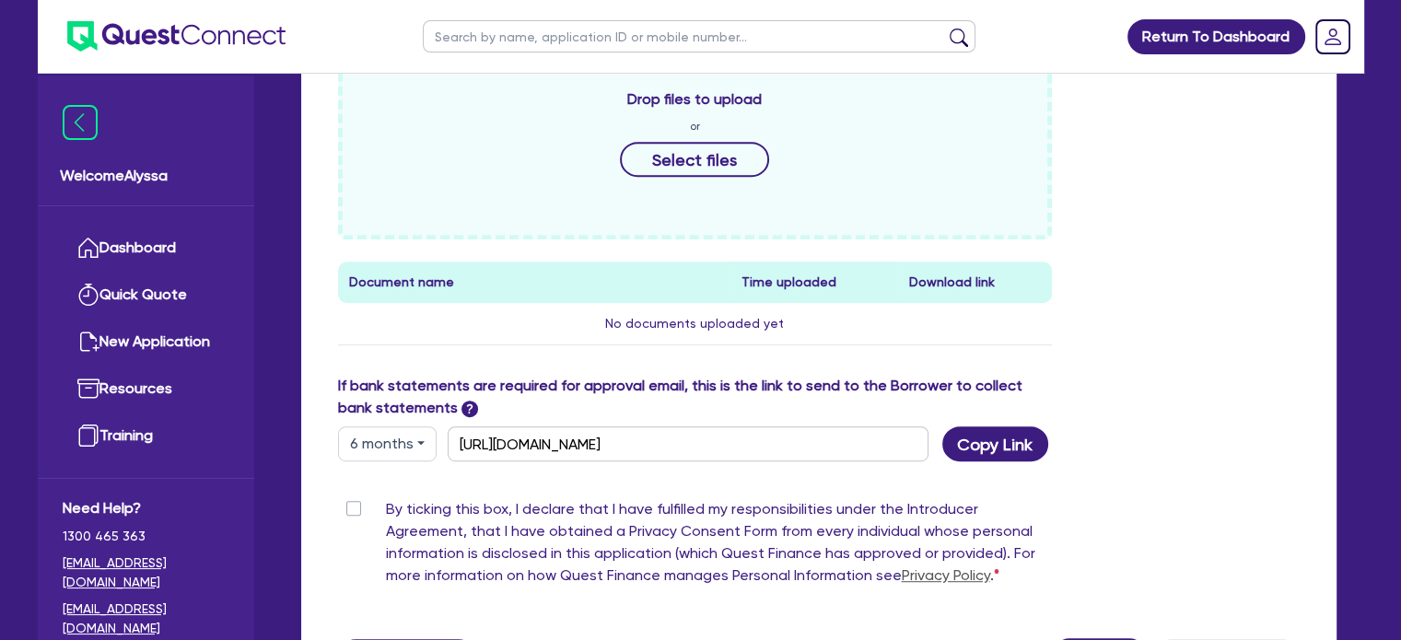
click at [914, 40] on input "text" at bounding box center [699, 36] width 553 height 32
type input "iac"
click button "submit" at bounding box center [958, 41] width 29 height 26
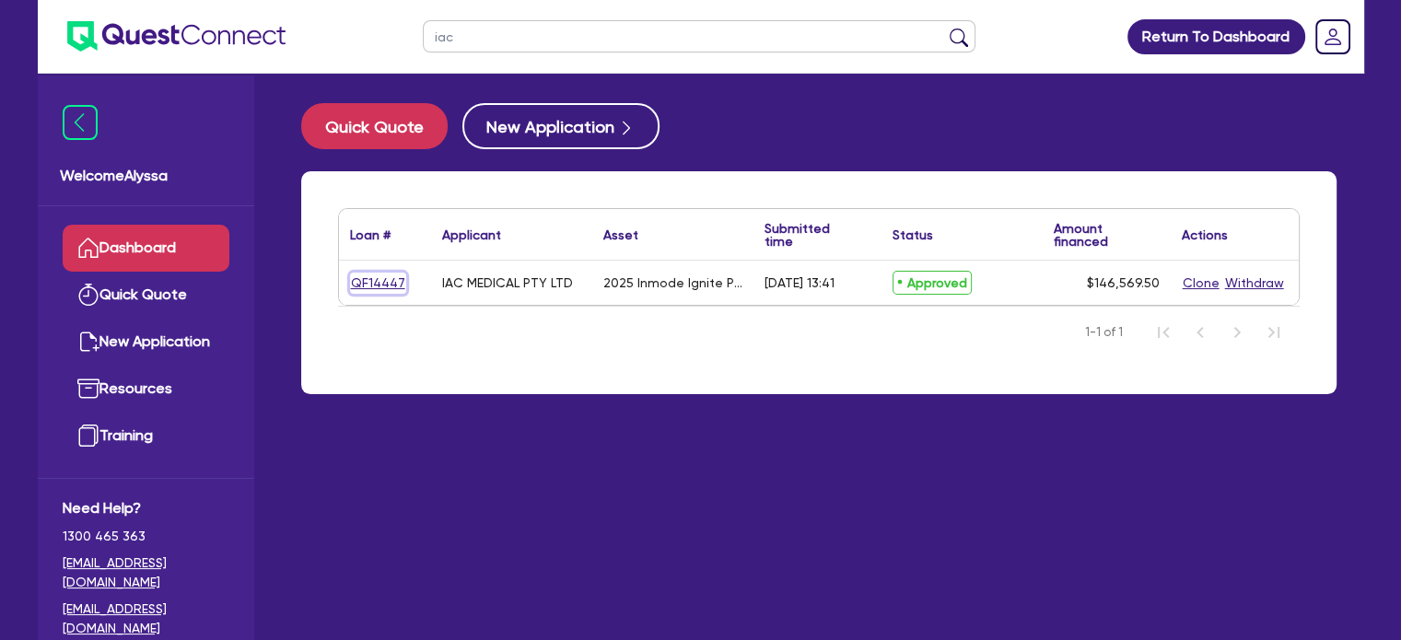
click at [370, 286] on link "QF14447" at bounding box center [378, 283] width 56 height 21
select select "SECONDARY_ASSETS"
select select "MEDICAL_DENTAL_LABORATORY_EQUIPMENT"
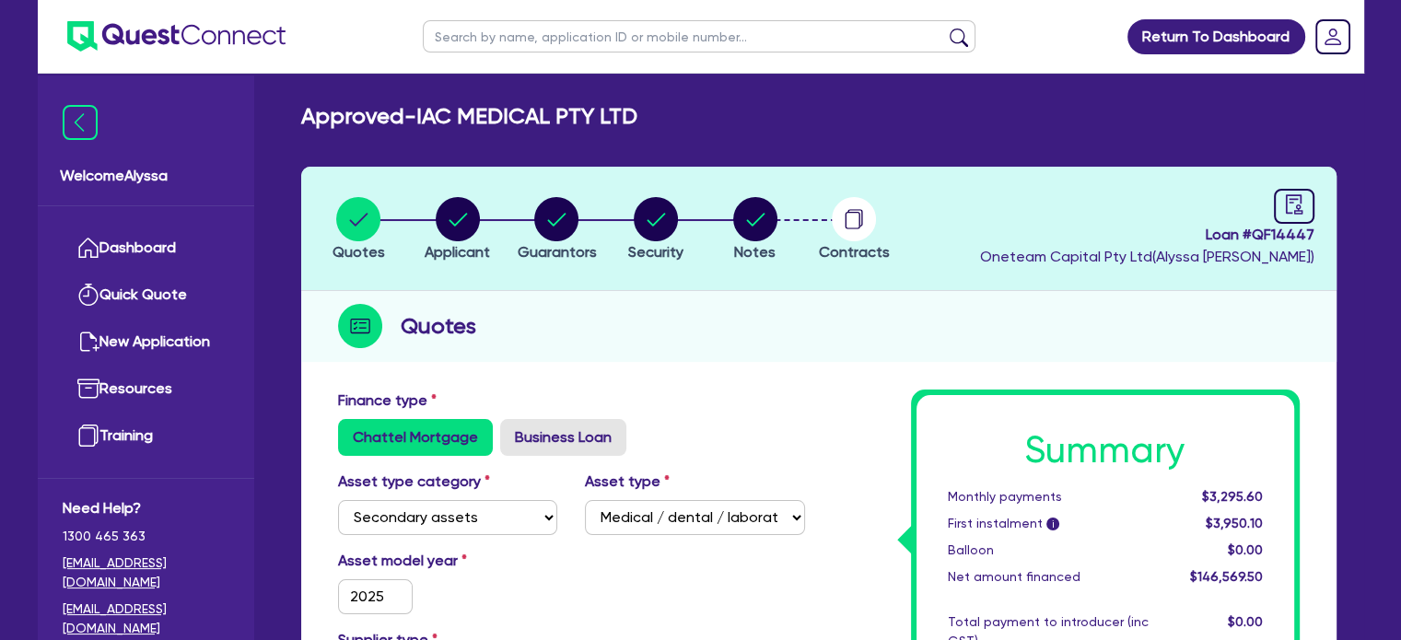
click at [910, 254] on header "Quotes Applicant [GEOGRAPHIC_DATA] Security Notes Contracts Loan # QF14447 Onet…" at bounding box center [818, 229] width 1035 height 124
click at [885, 230] on div "button" at bounding box center [854, 219] width 71 height 44
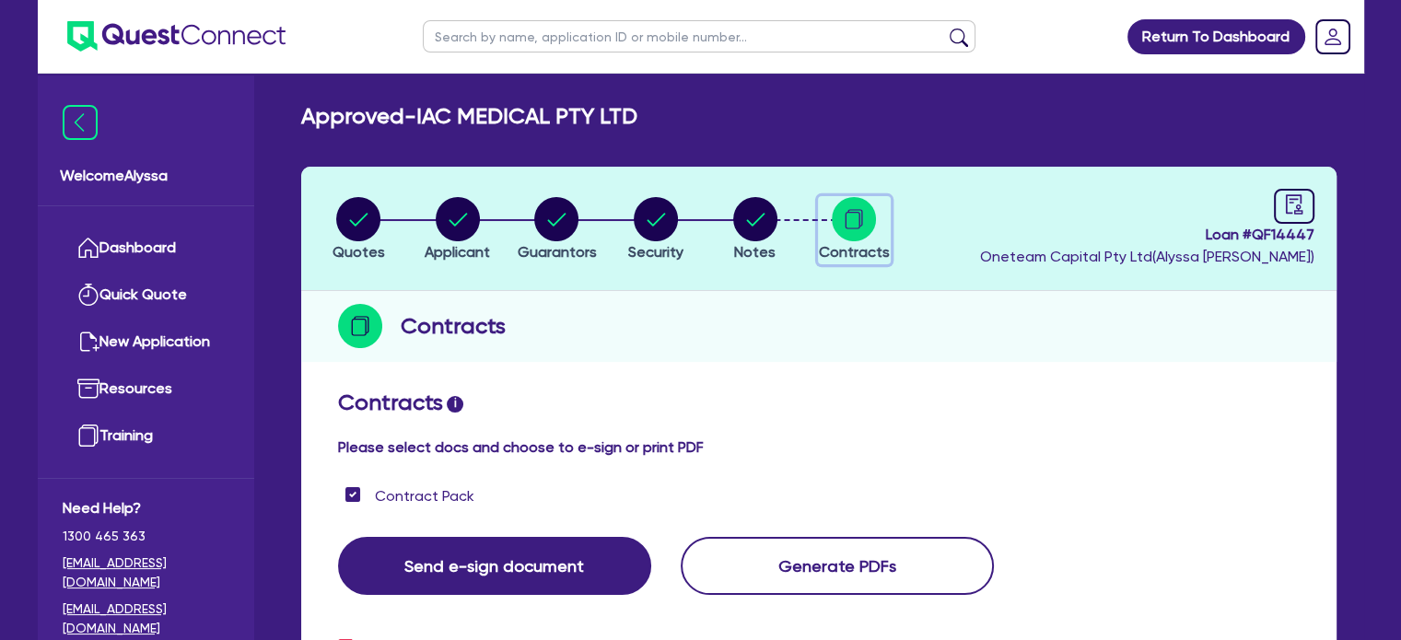
scroll to position [531, 0]
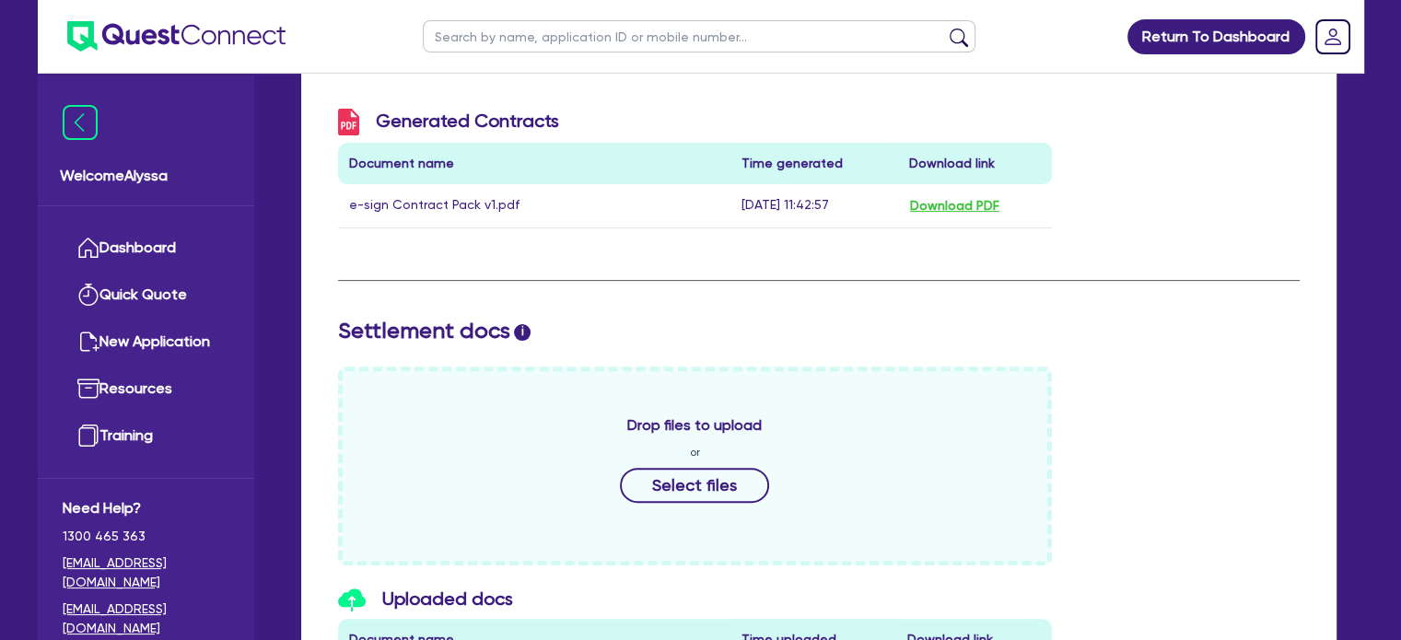
click at [1153, 450] on div "Drop files to upload or Select files" at bounding box center [818, 466] width 989 height 199
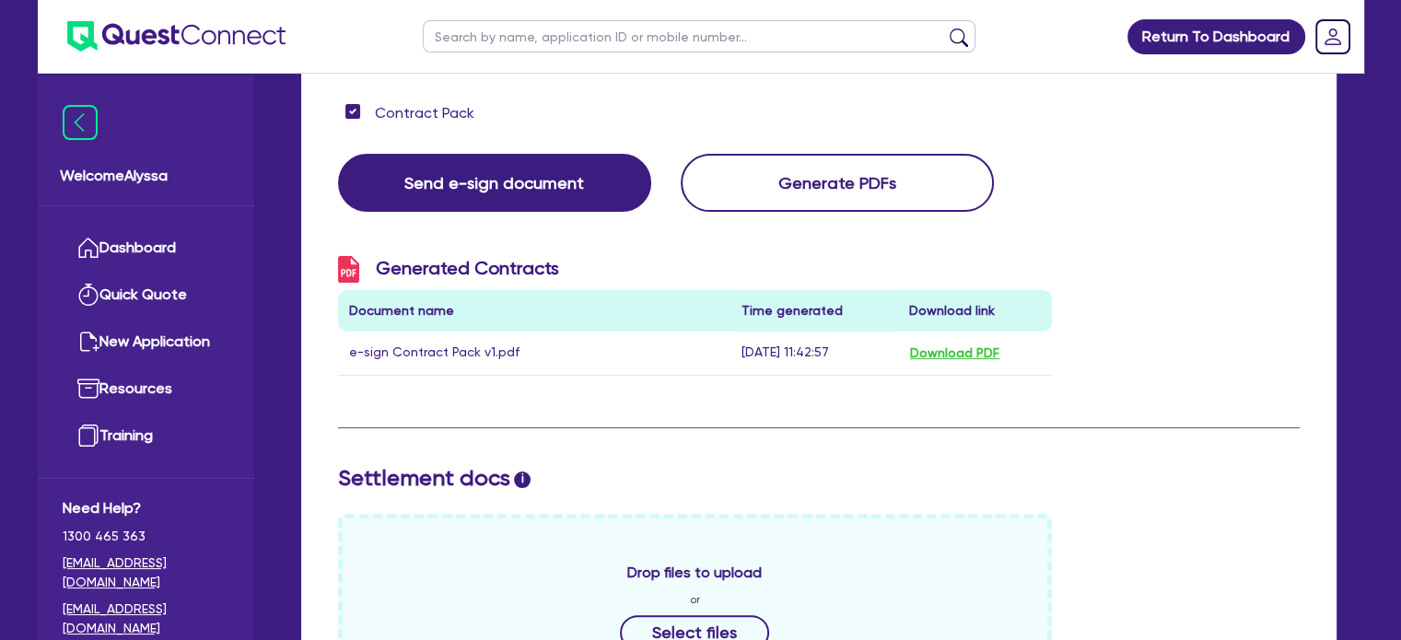
scroll to position [249, 0]
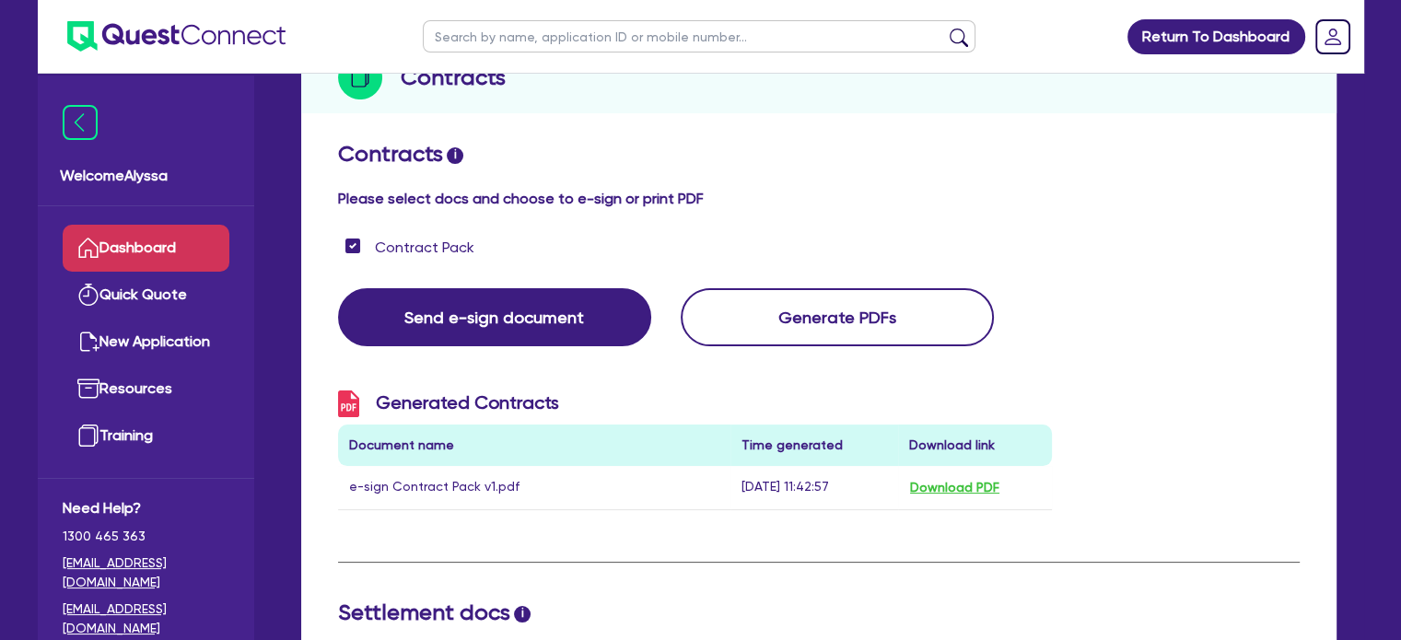
click at [155, 250] on link "Dashboard" at bounding box center [146, 248] width 167 height 47
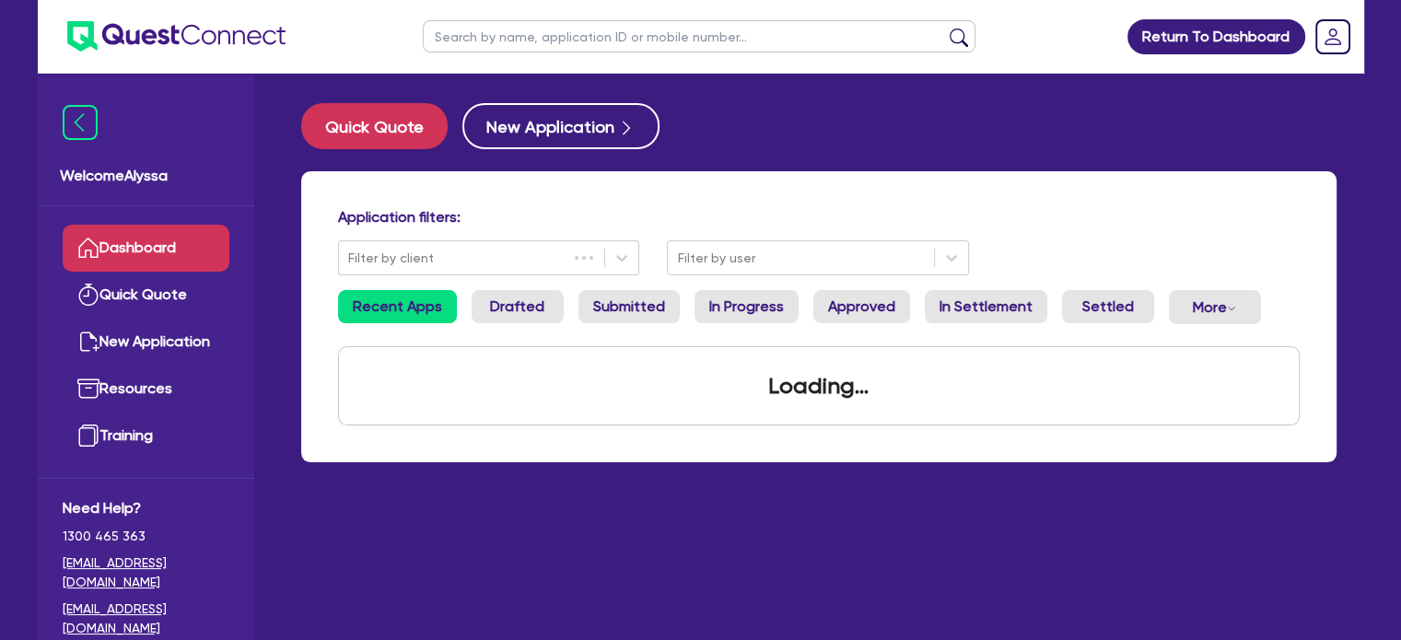
click at [494, 41] on input "text" at bounding box center [699, 36] width 553 height 32
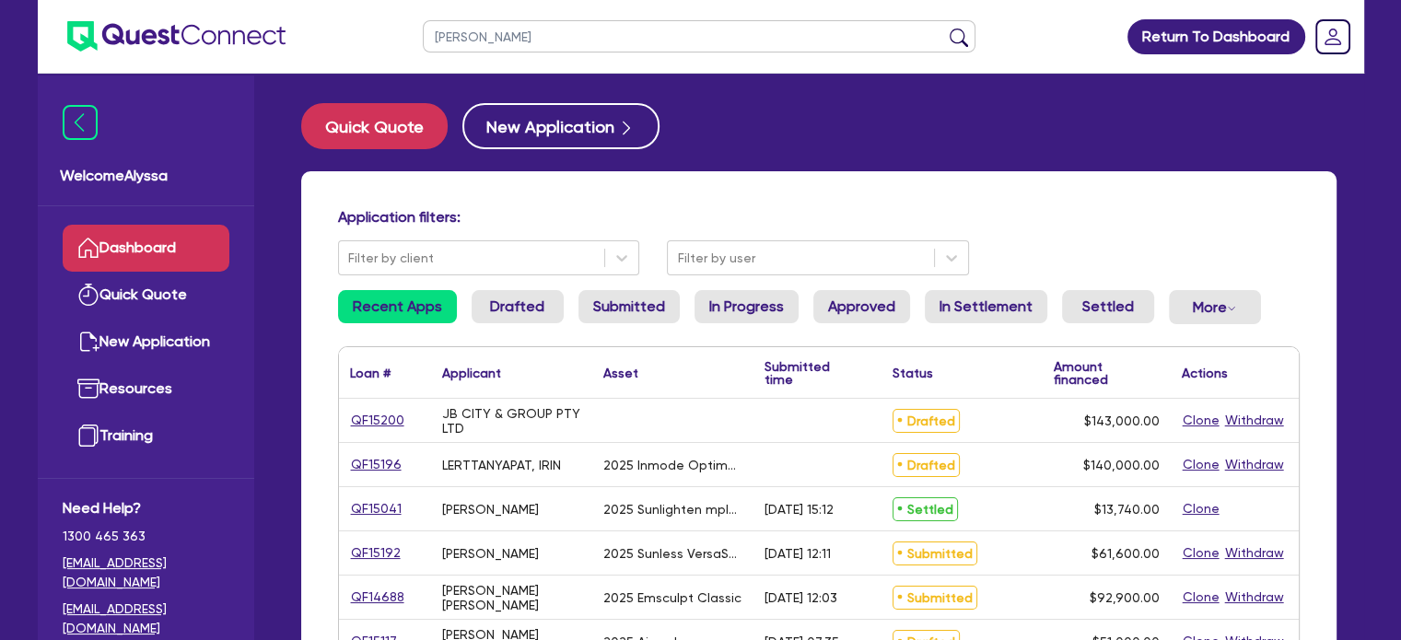
type input "[PERSON_NAME]"
click at [944, 28] on button "submit" at bounding box center [958, 41] width 29 height 26
